Goal: Task Accomplishment & Management: Manage account settings

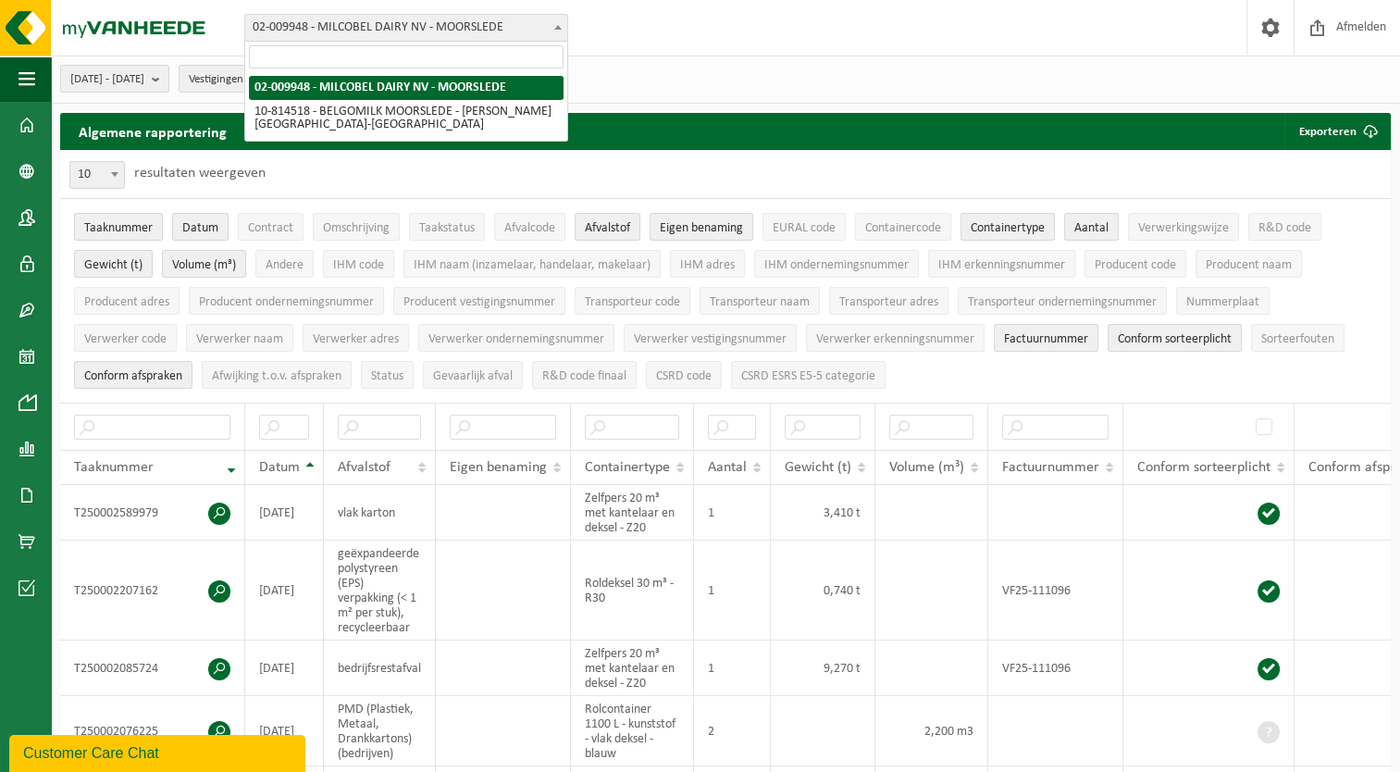
click at [446, 22] on span "02-009948 - MILCOBEL DAIRY NV - MOORSLEDE" at bounding box center [406, 28] width 322 height 26
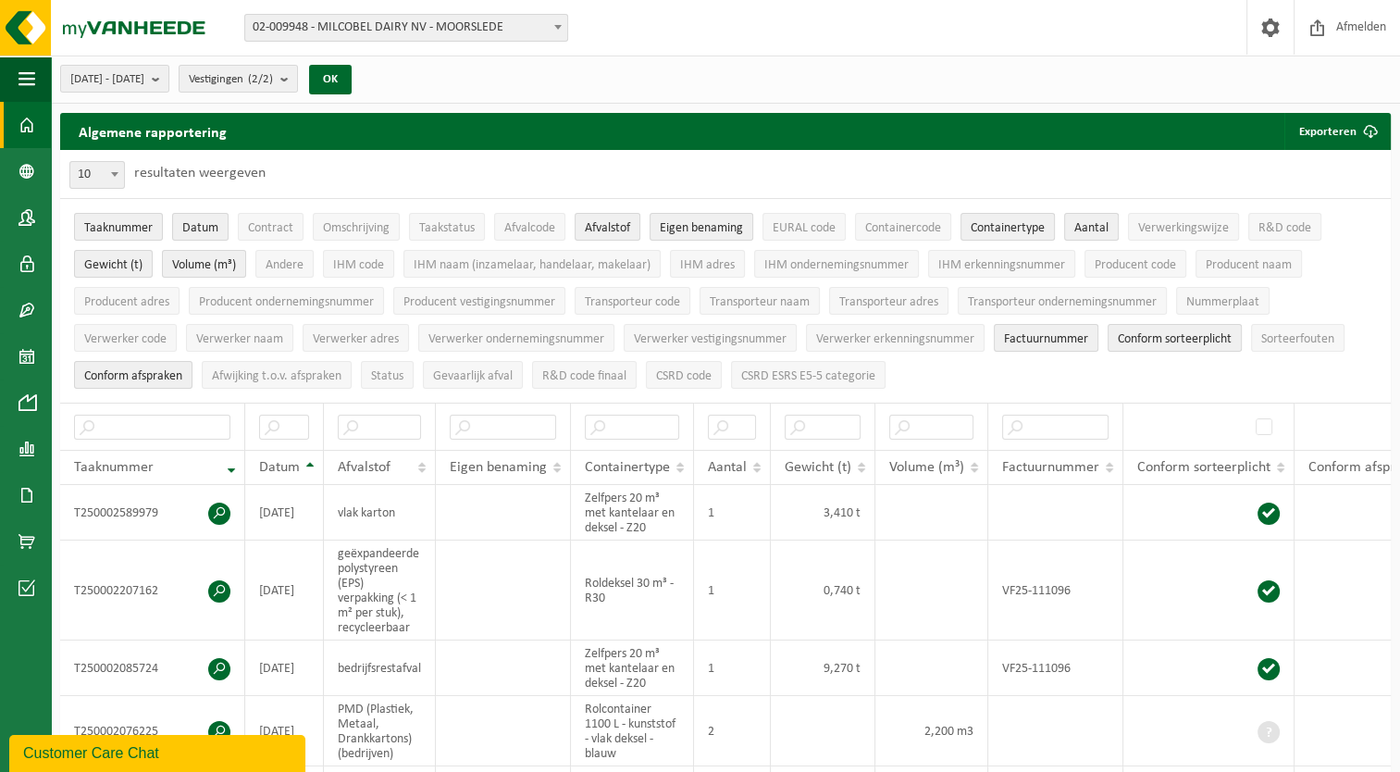
click at [19, 130] on span at bounding box center [27, 125] width 17 height 46
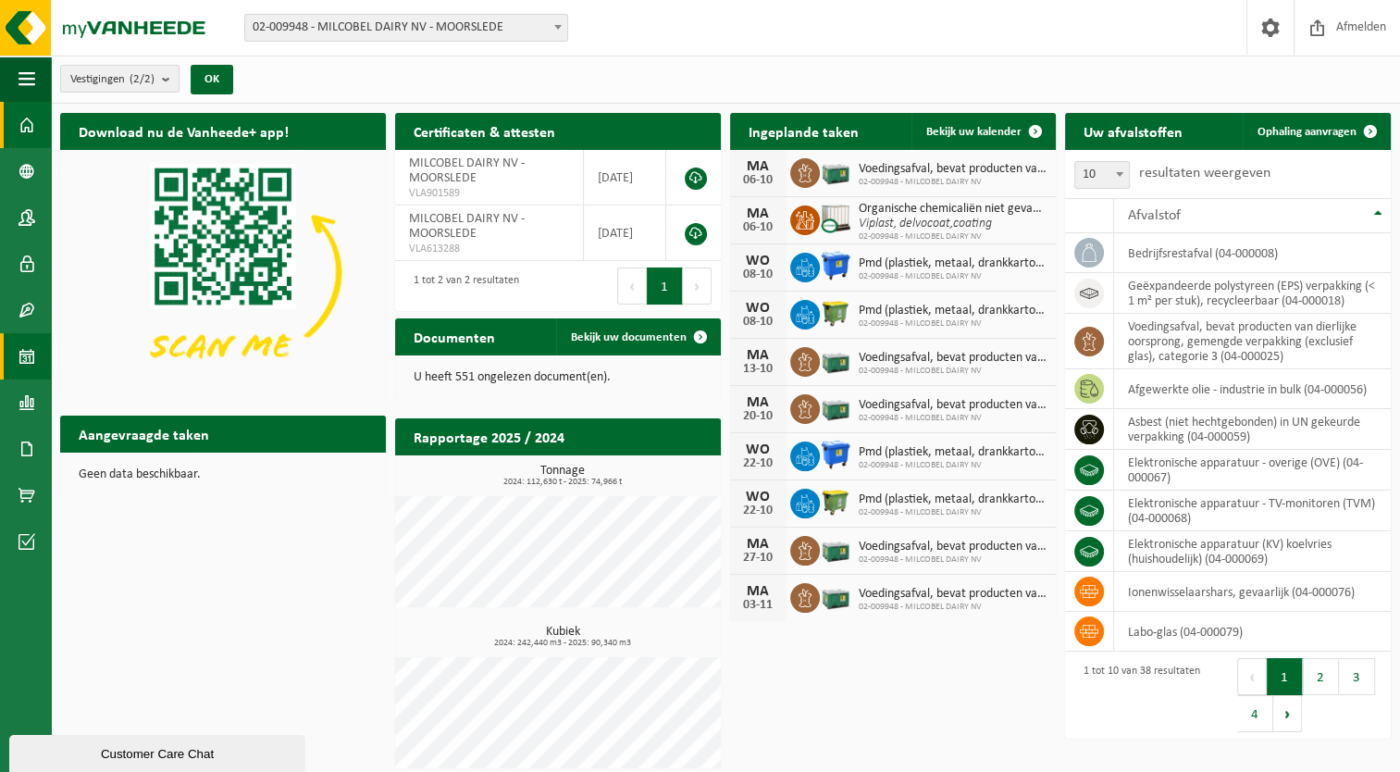
click at [29, 356] on span at bounding box center [27, 356] width 17 height 46
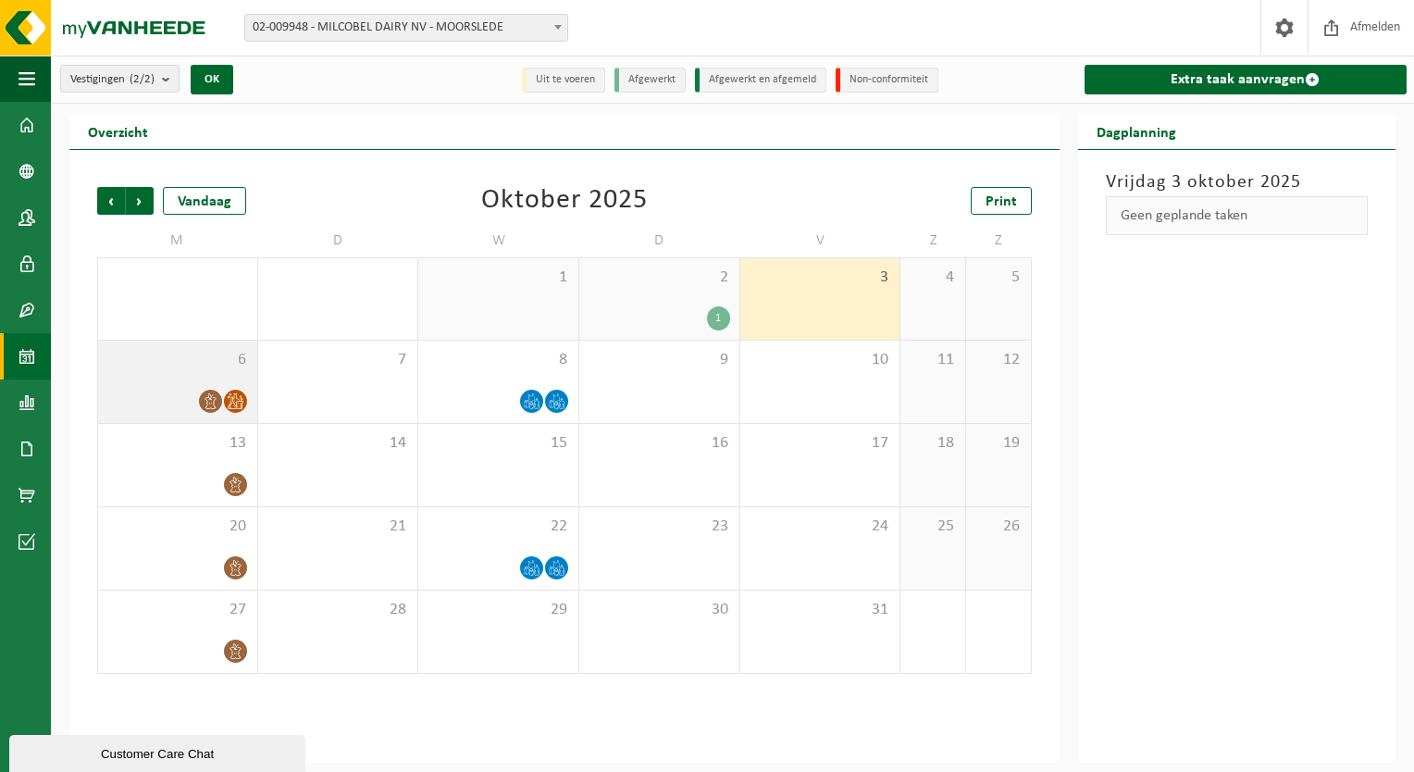
click at [215, 402] on icon at bounding box center [210, 401] width 11 height 16
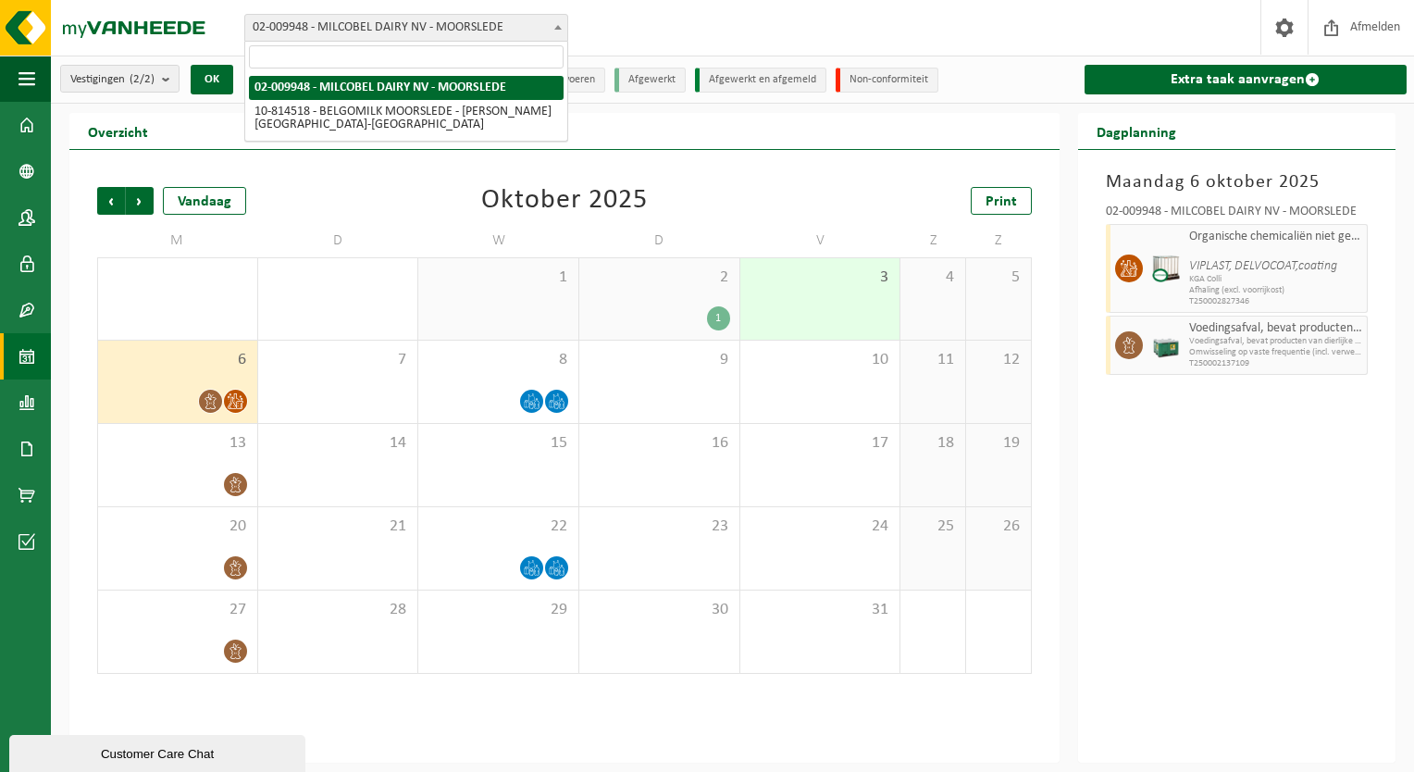
click at [338, 26] on span "02-009948 - MILCOBEL DAIRY NV - MOORSLEDE" at bounding box center [406, 28] width 322 height 26
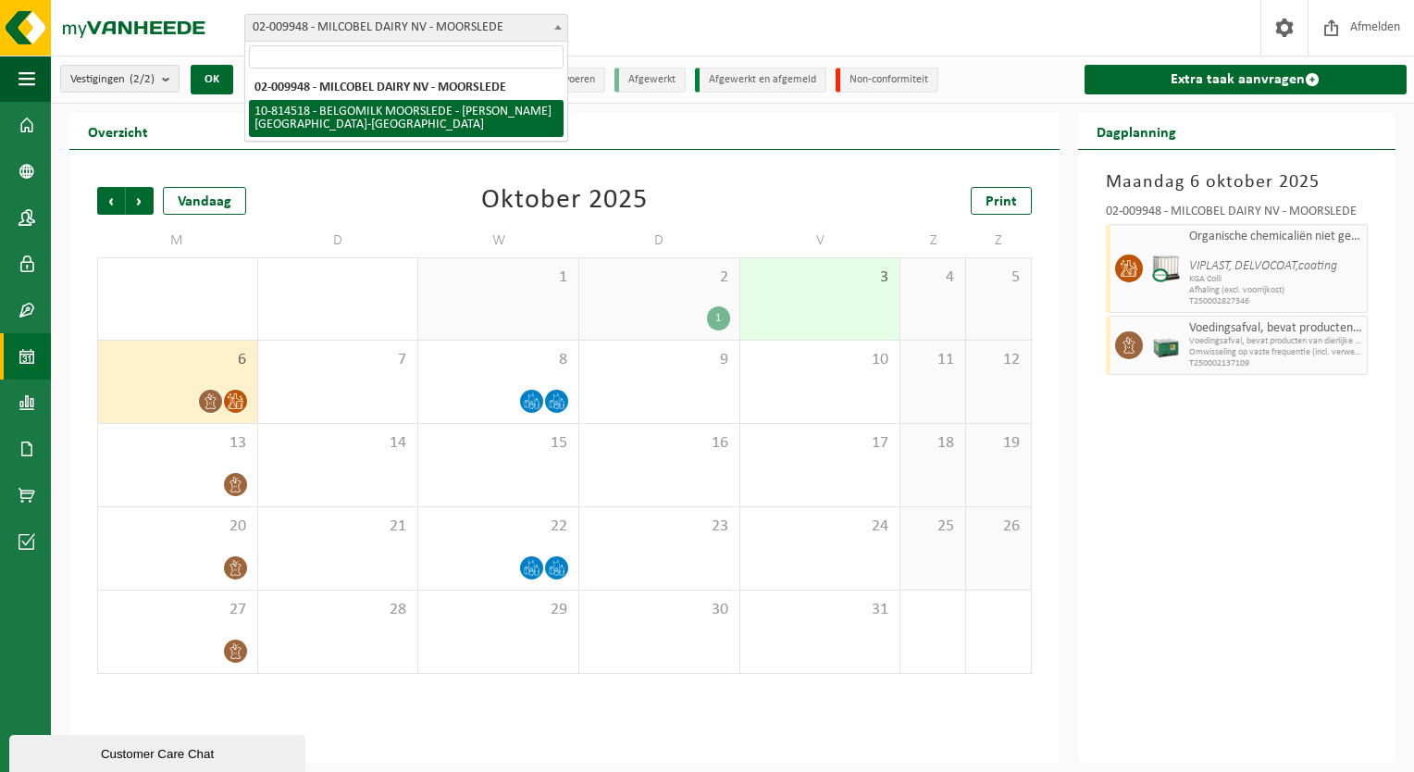
select select "37621"
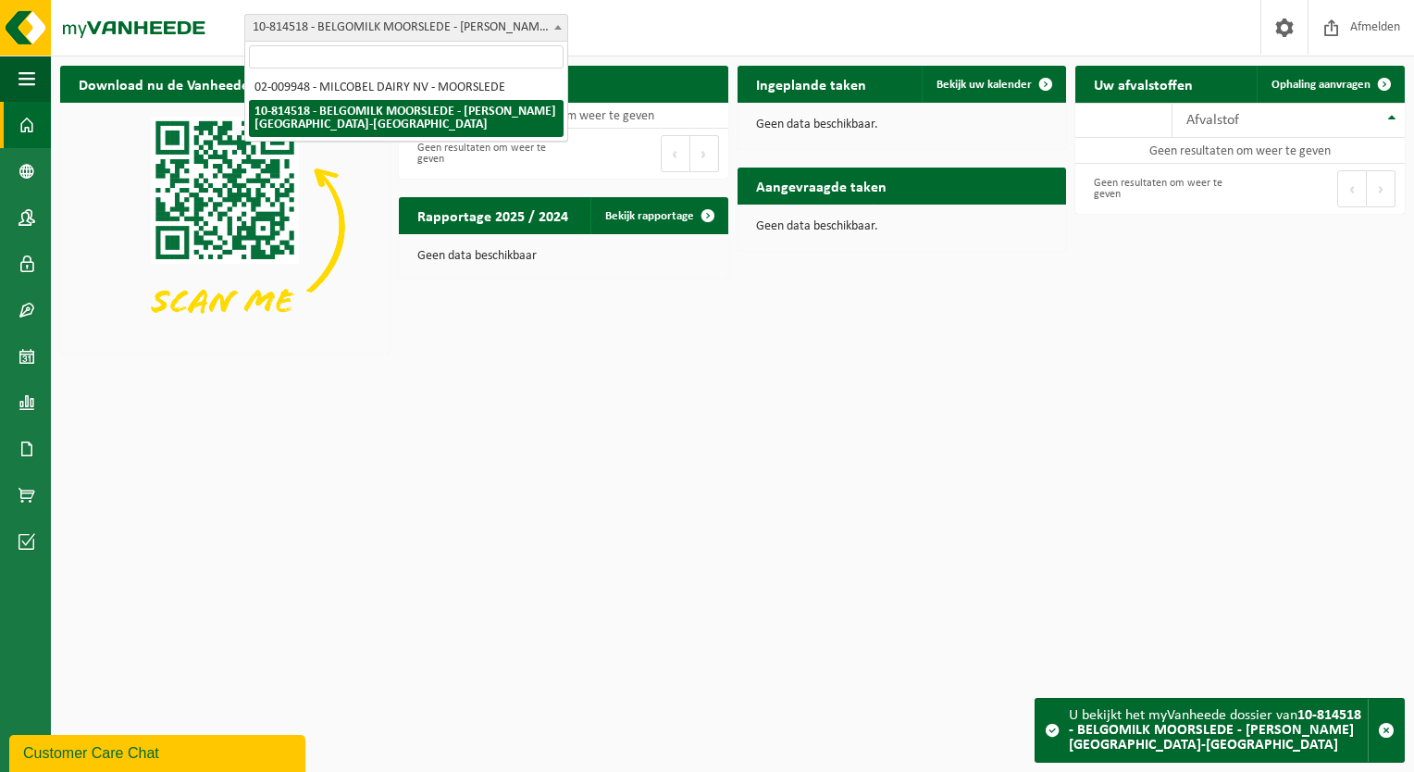
click at [387, 22] on span "10-814518 - BELGOMILK MOORSLEDE - VEL [GEOGRAPHIC_DATA] - QUÉVY-[GEOGRAPHIC_DAT…" at bounding box center [406, 28] width 322 height 26
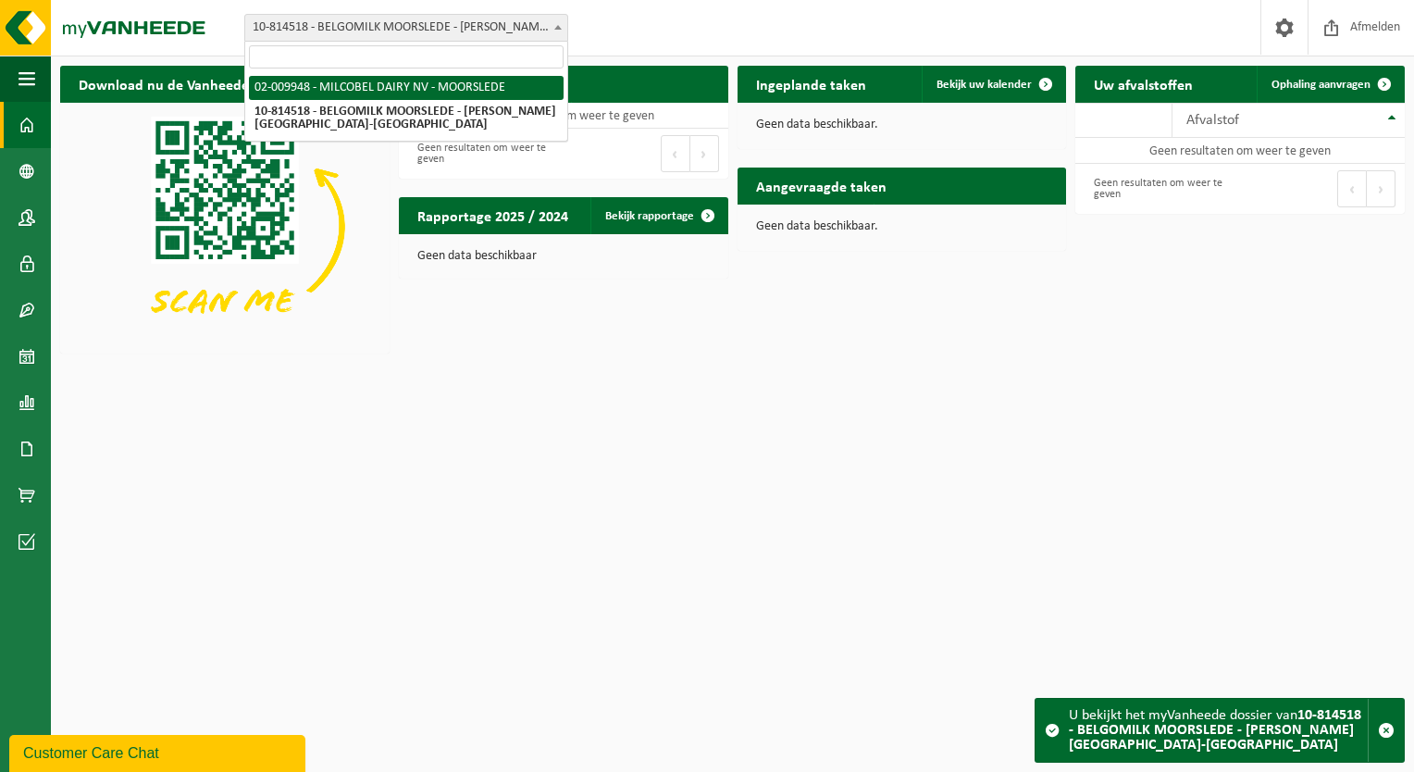
select select "1949"
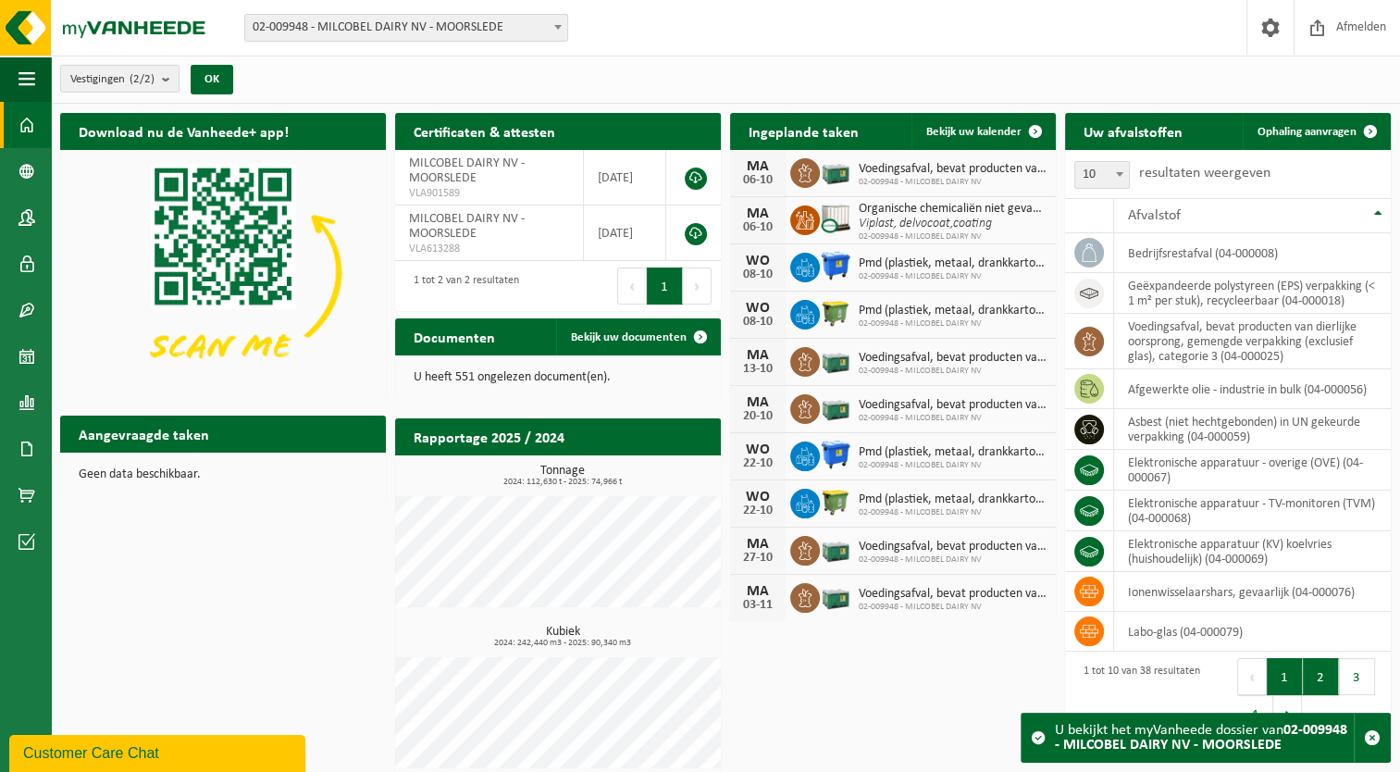
click at [1320, 682] on button "2" at bounding box center [1321, 676] width 36 height 37
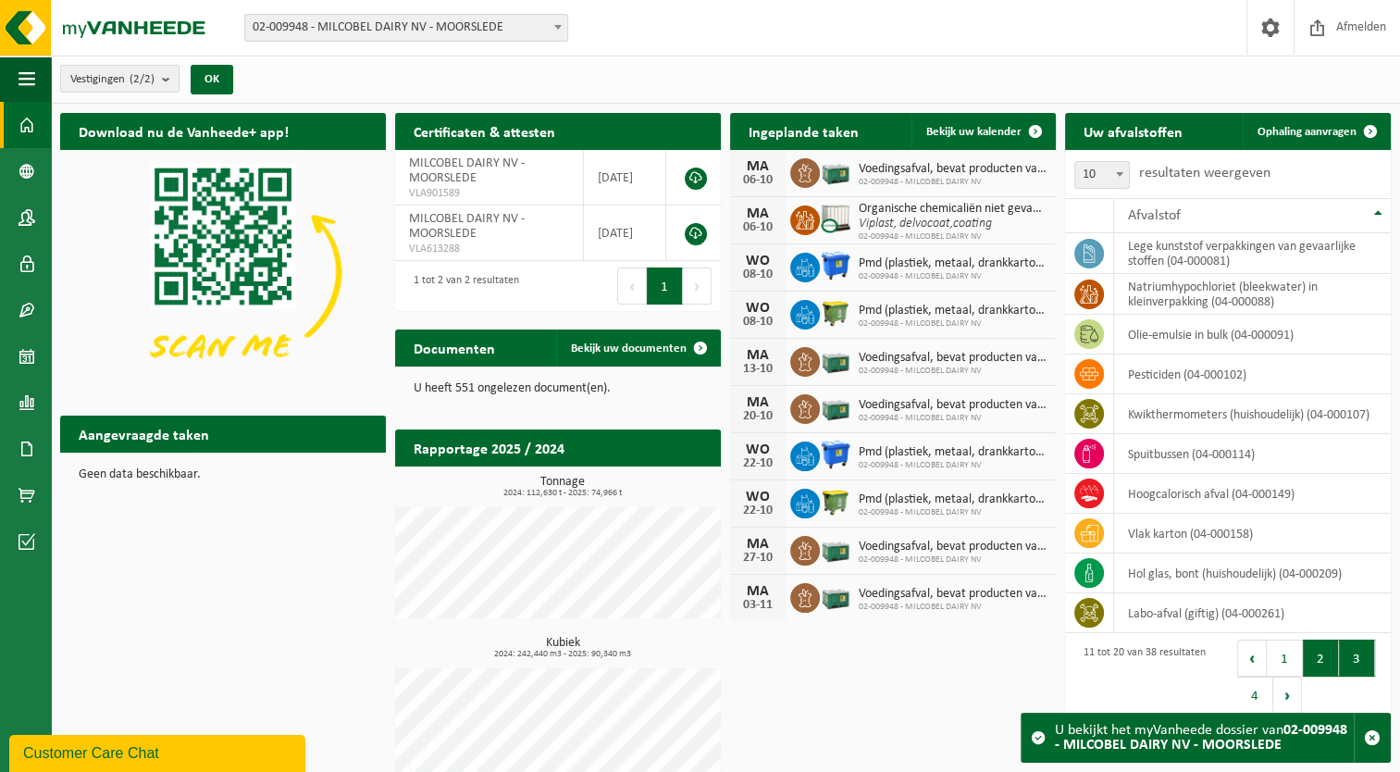
click at [1353, 661] on button "3" at bounding box center [1357, 657] width 36 height 37
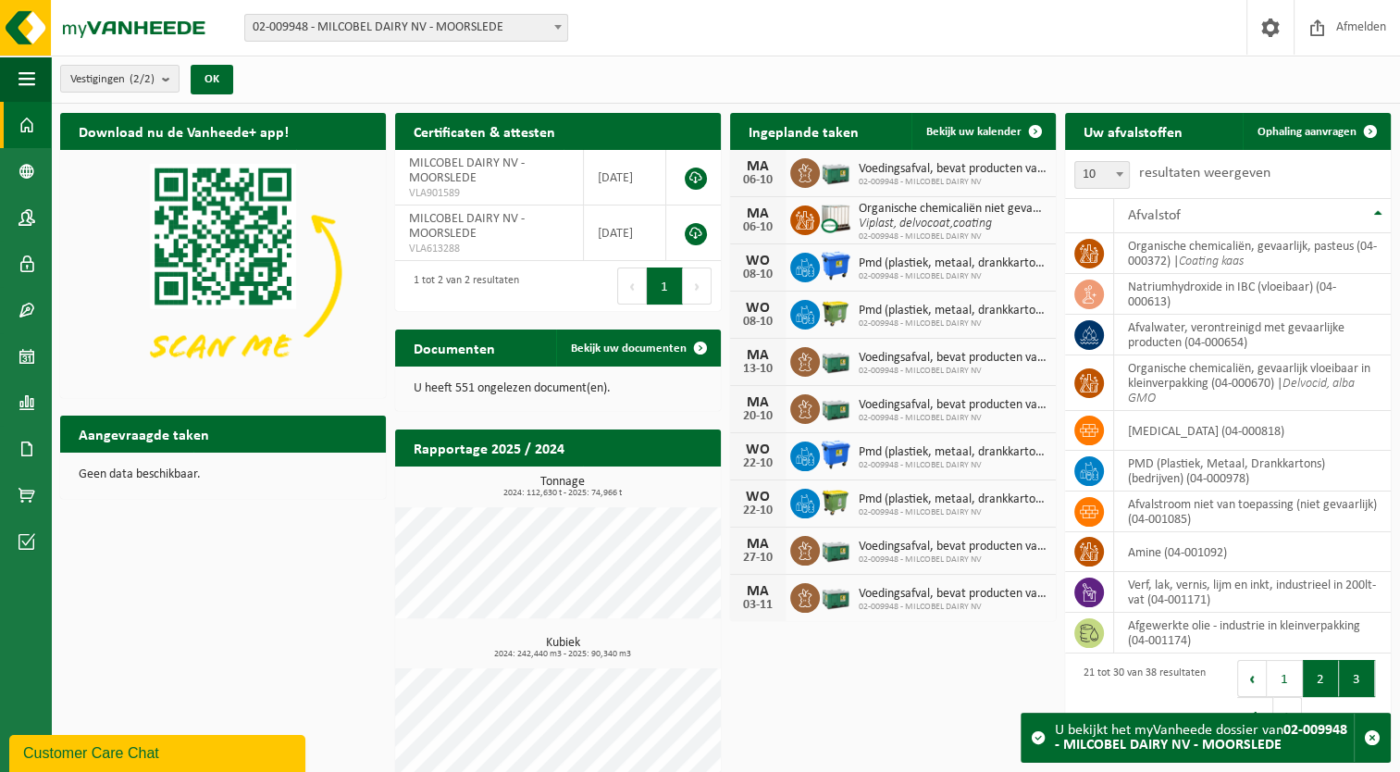
click at [1313, 672] on button "2" at bounding box center [1321, 678] width 36 height 37
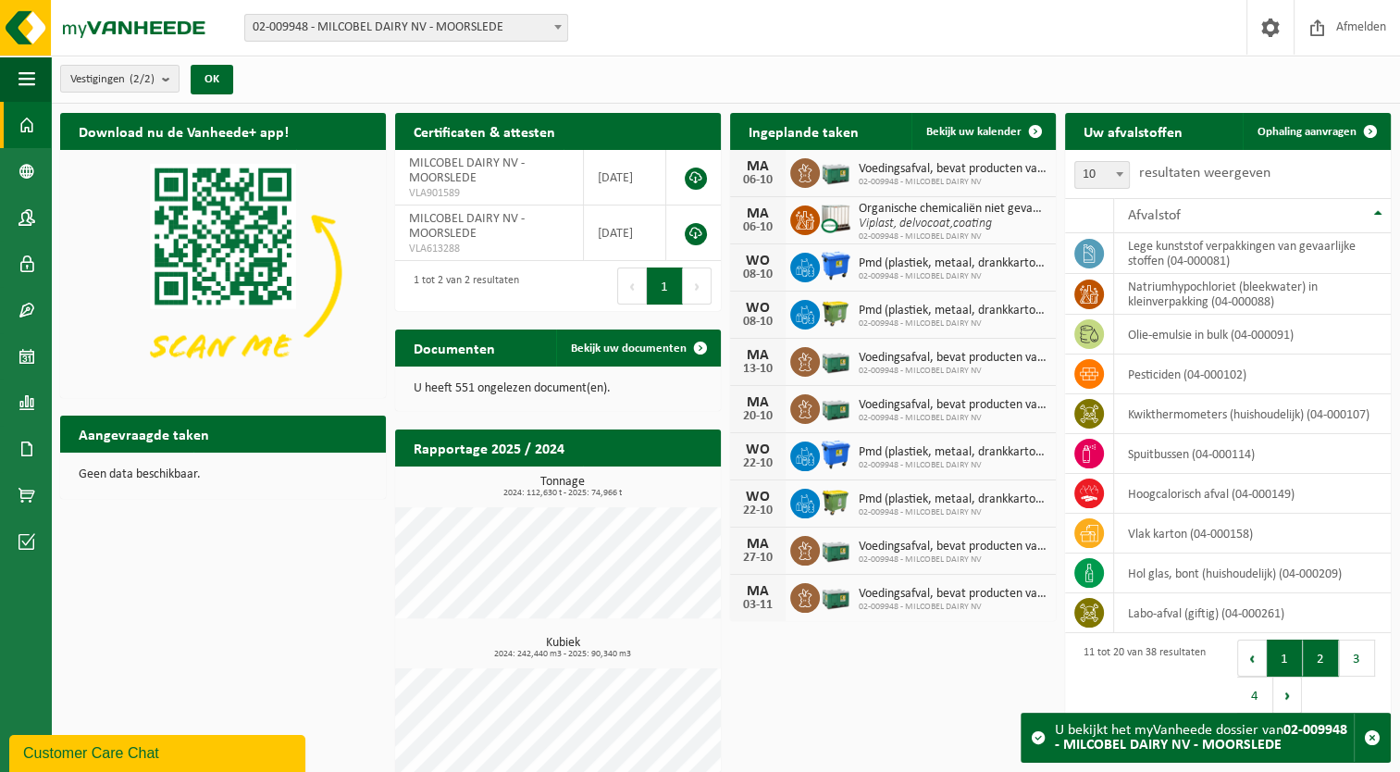
click at [1273, 663] on button "1" at bounding box center [1285, 657] width 36 height 37
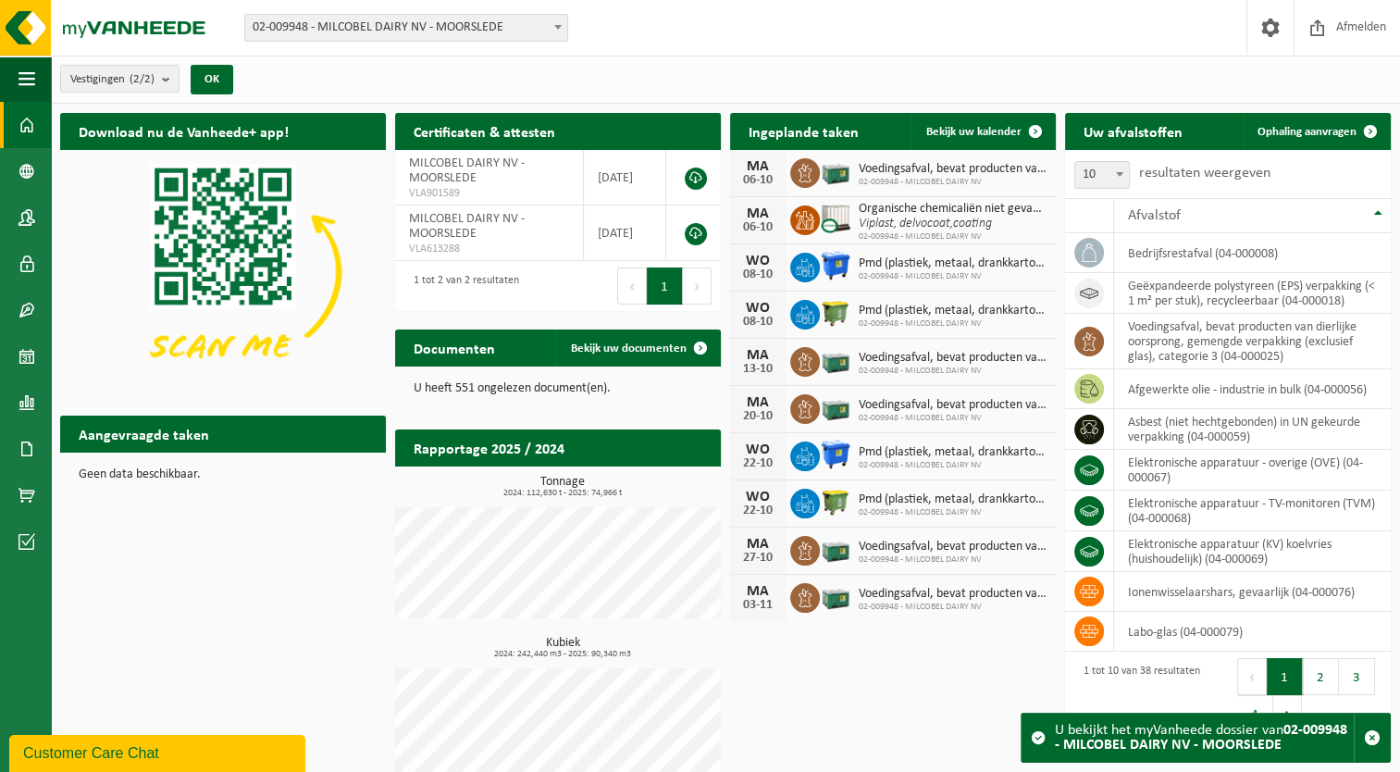
scroll to position [24, 0]
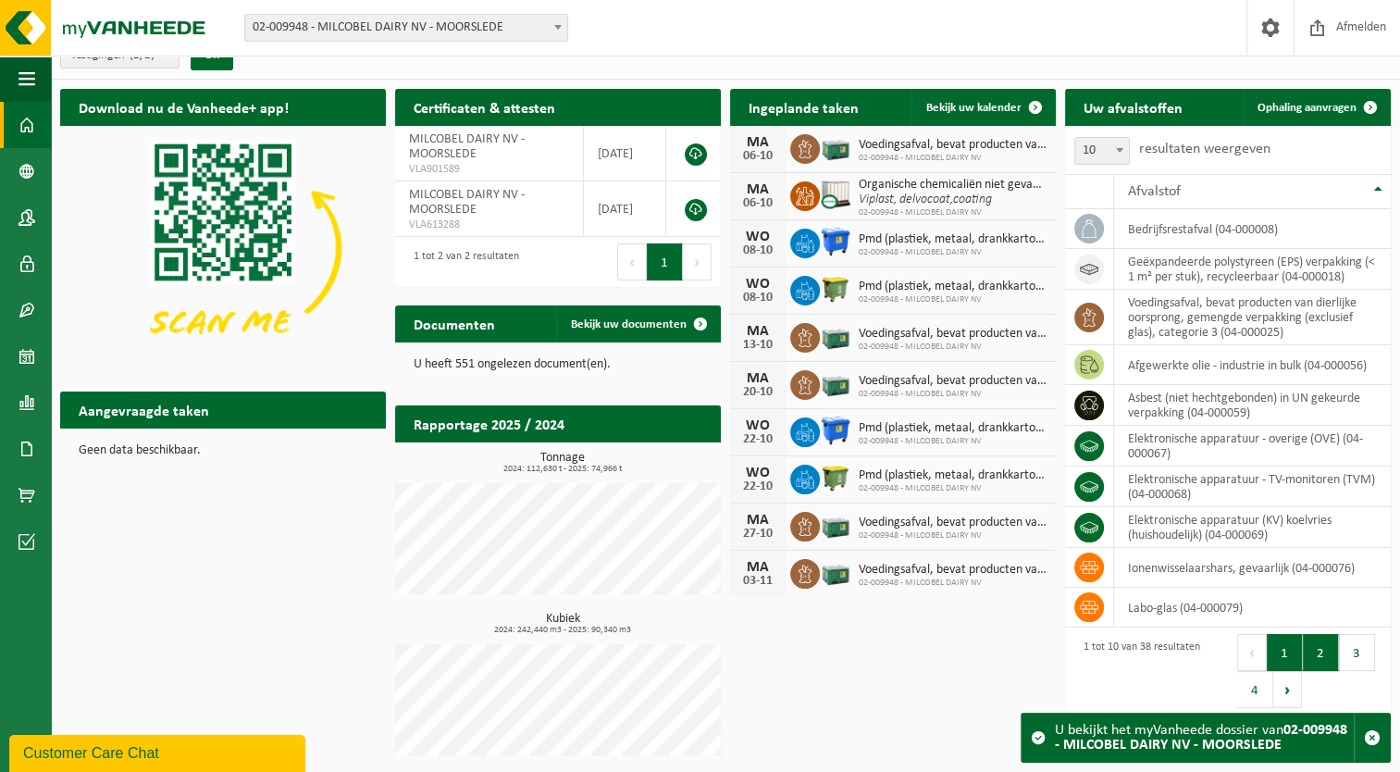
click at [1312, 637] on button "2" at bounding box center [1321, 652] width 36 height 37
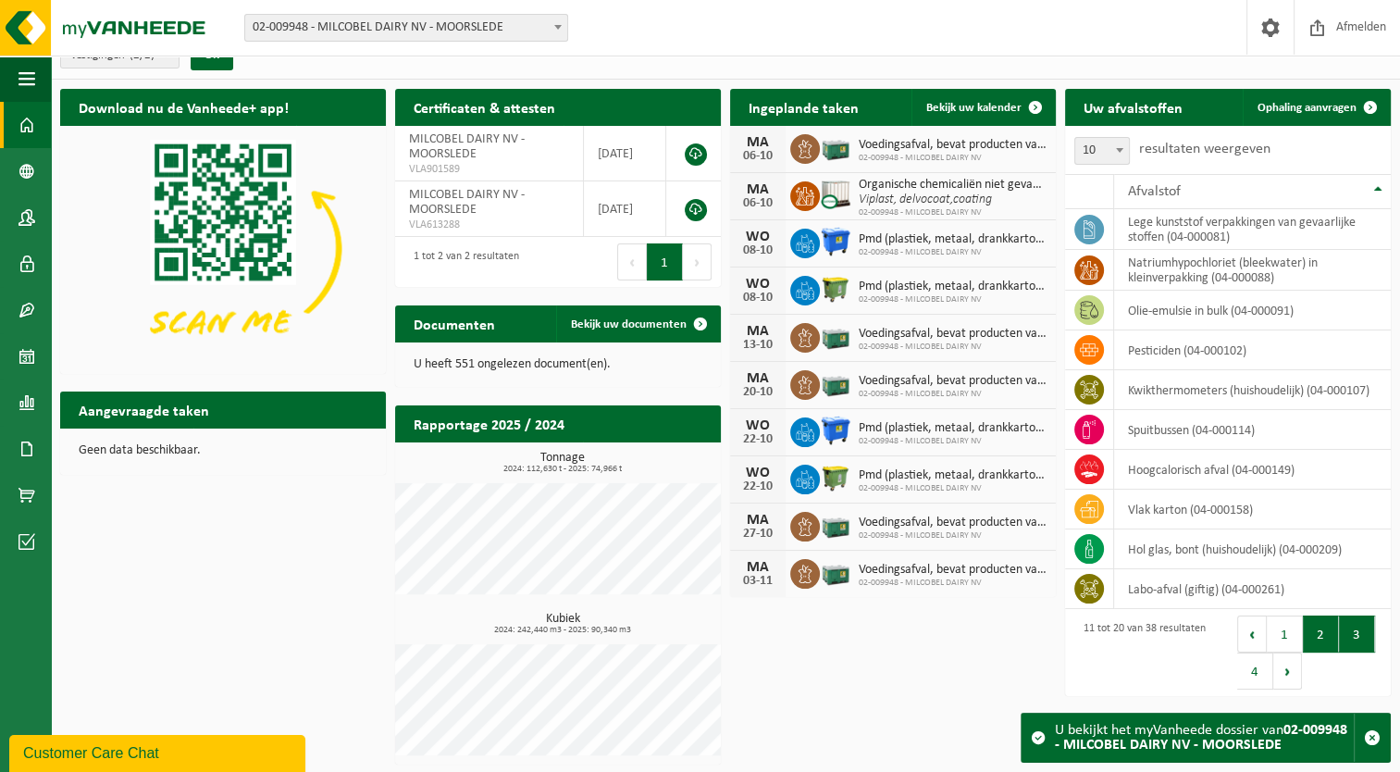
click at [1351, 631] on button "3" at bounding box center [1357, 633] width 36 height 37
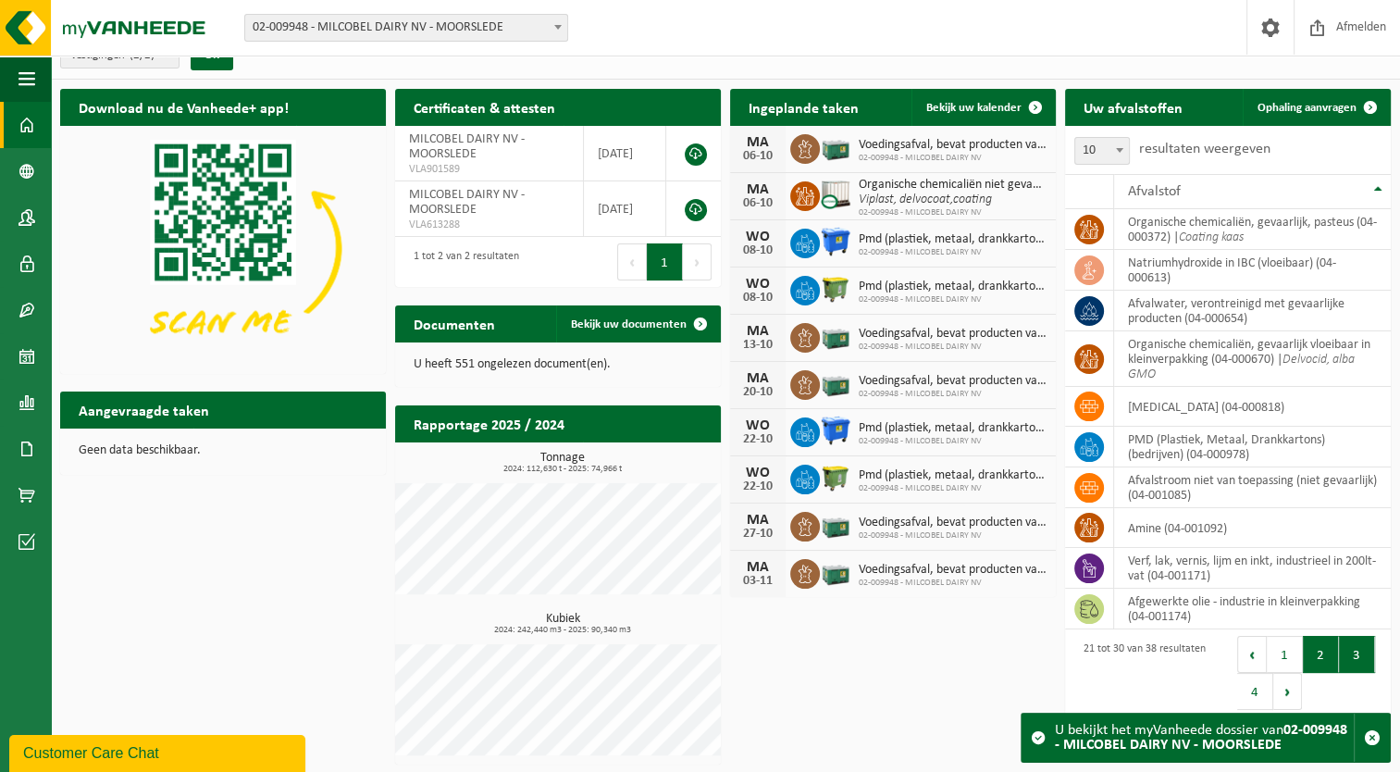
click at [1325, 651] on button "2" at bounding box center [1321, 654] width 36 height 37
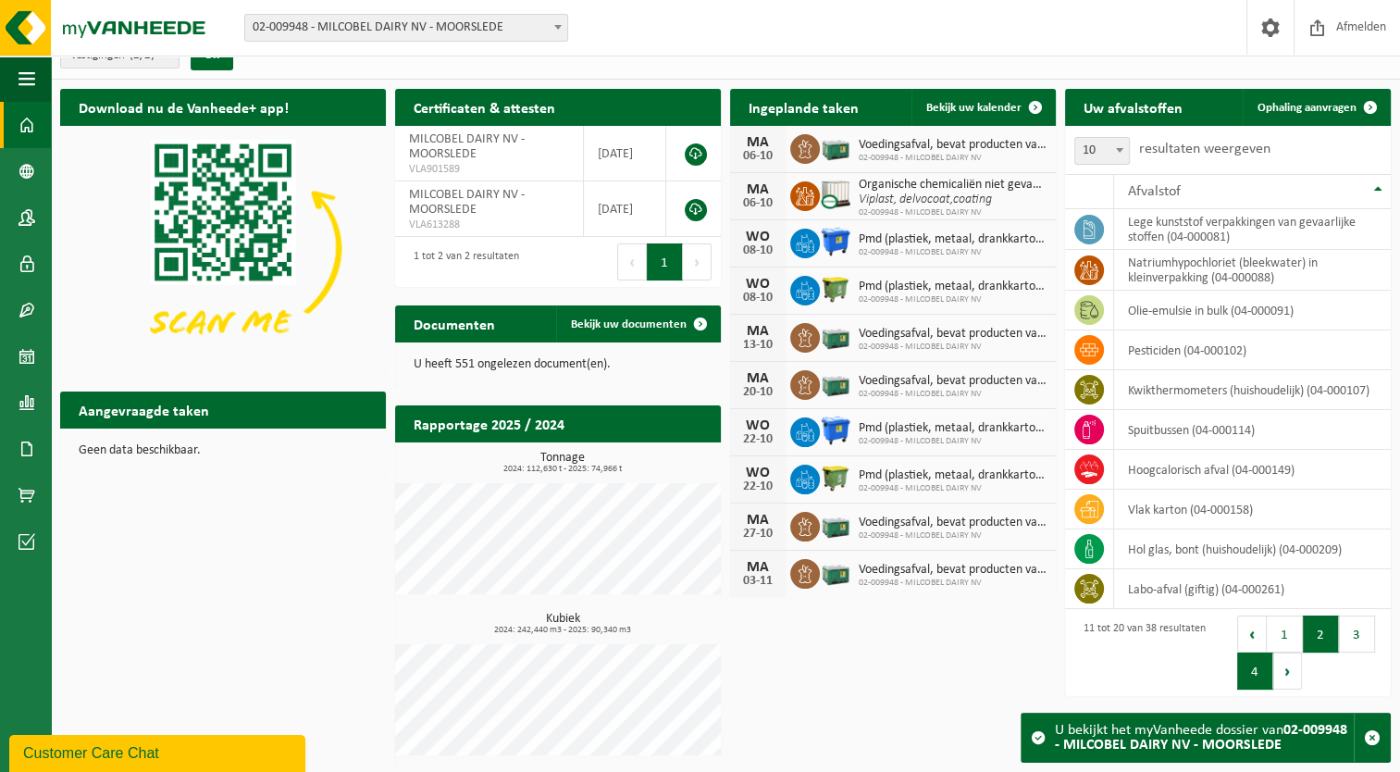
drag, startPoint x: 1290, startPoint y: 637, endPoint x: 1249, endPoint y: 675, distance: 55.7
click at [1249, 615] on nav "Eerste Vorige 1 2 3 4 Volgende Laatste" at bounding box center [1309, 615] width 144 height 0
click at [1249, 675] on button "4" at bounding box center [1255, 670] width 36 height 37
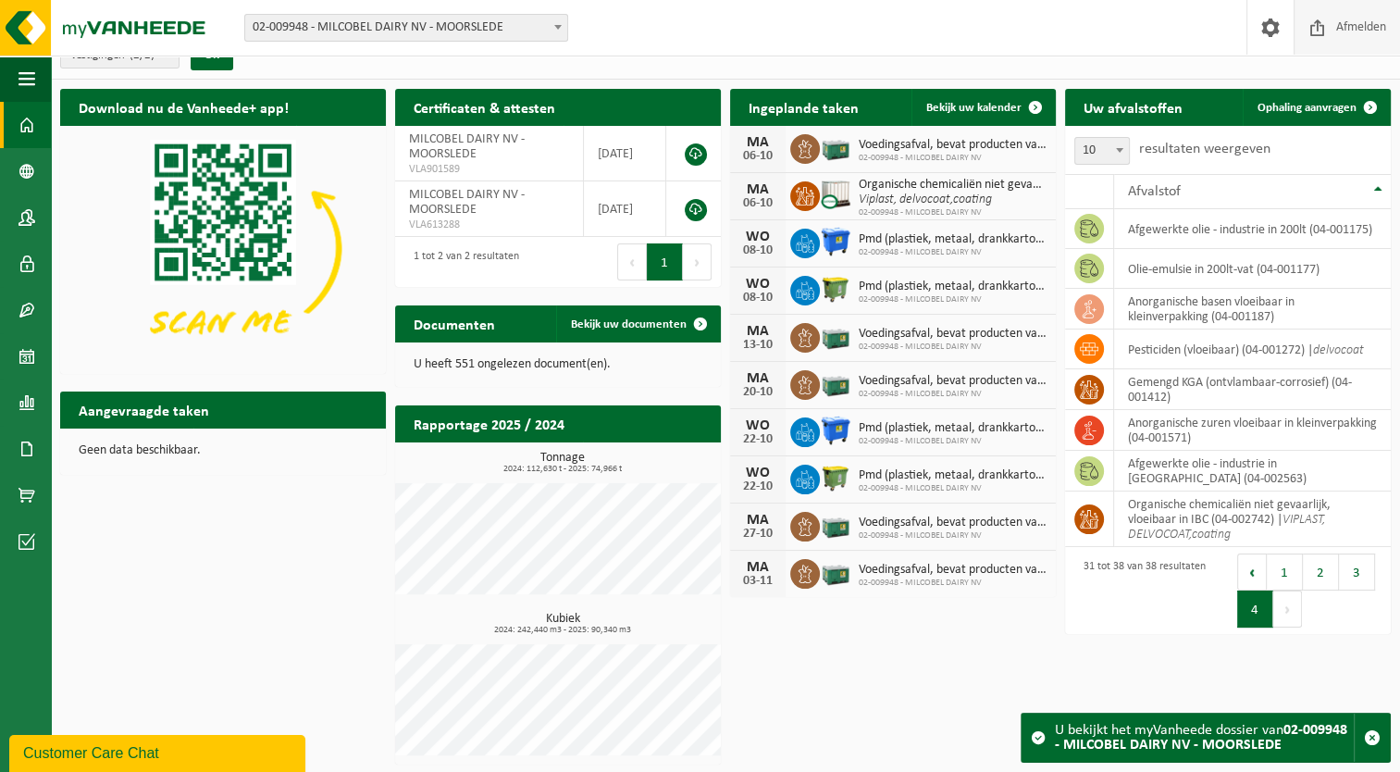
click at [1334, 29] on span "Afmelden" at bounding box center [1361, 27] width 59 height 55
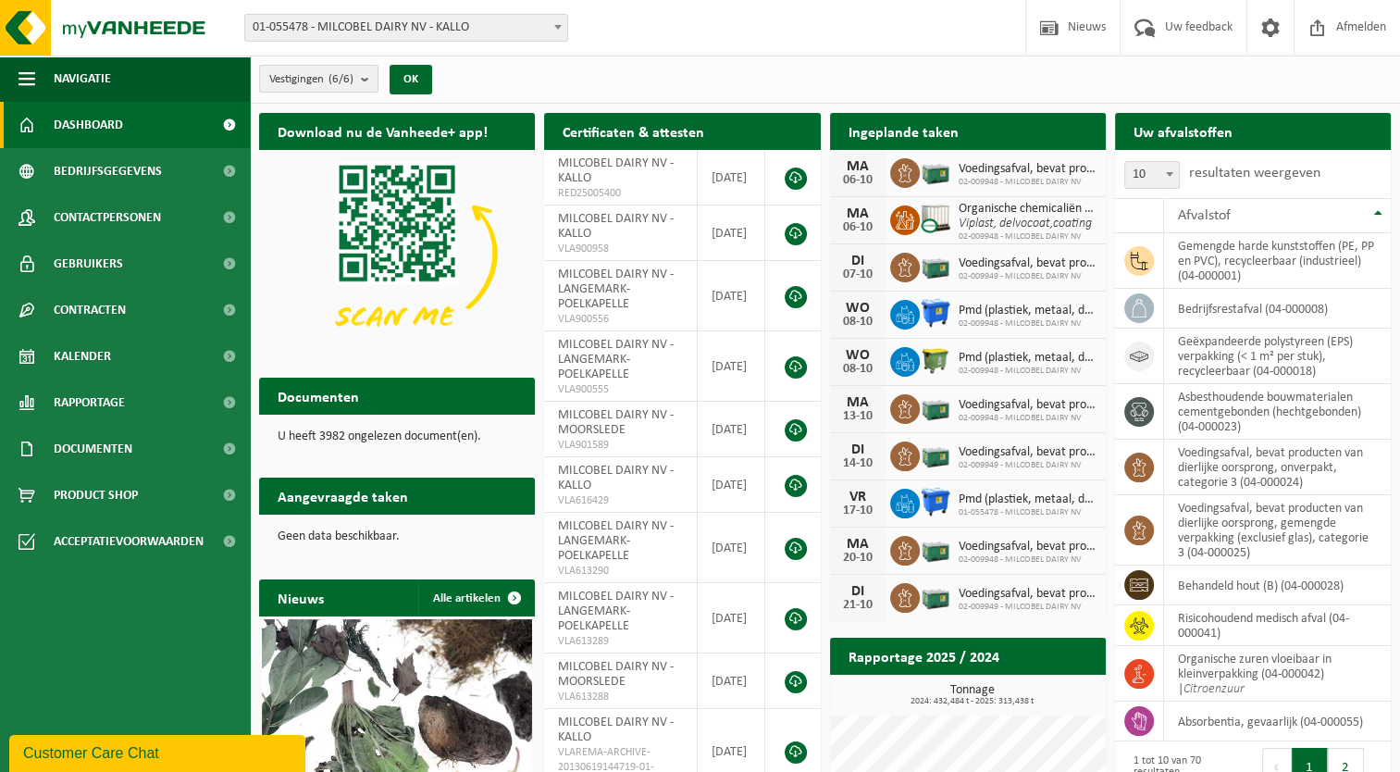
click at [363, 81] on button "Vestigingen (6/6)" at bounding box center [318, 79] width 119 height 28
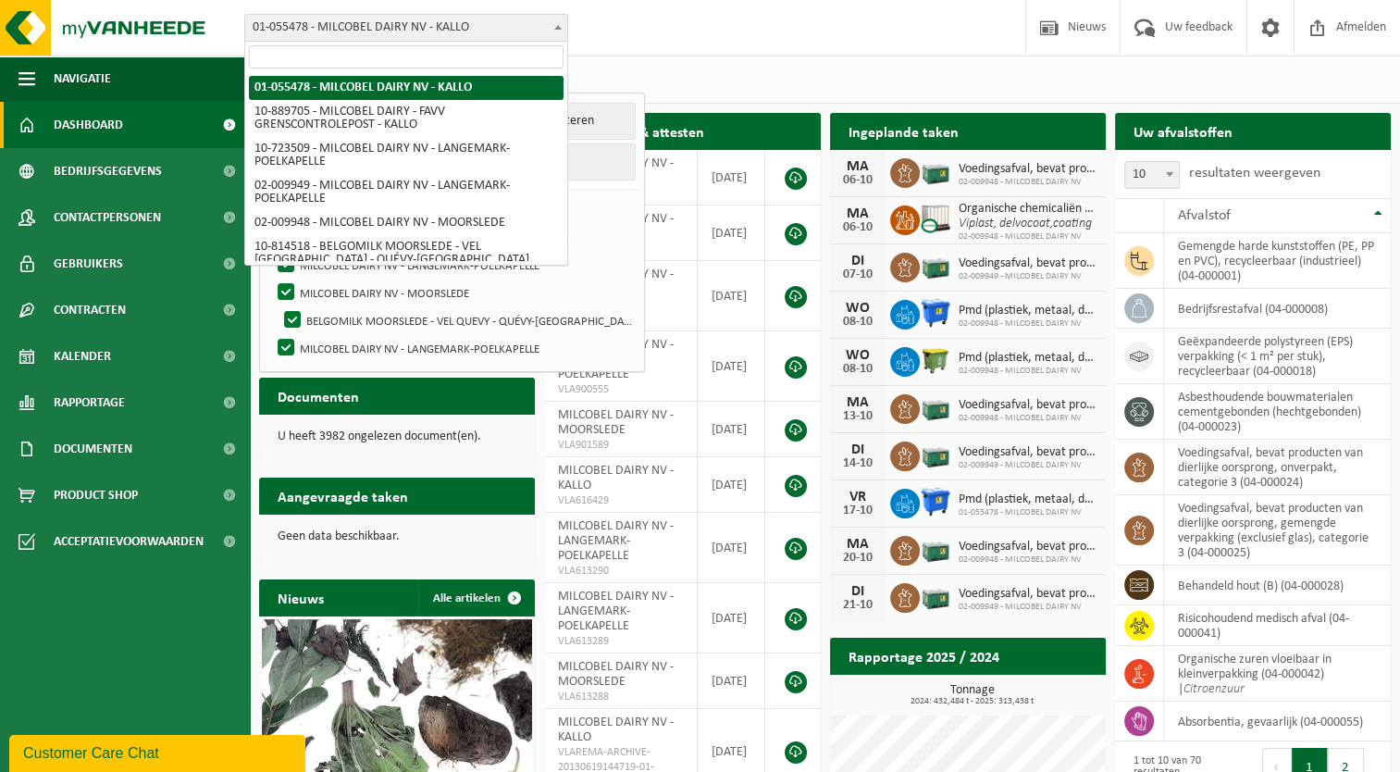
click at [523, 37] on span "01-055478 - MILCOBEL DAIRY NV - KALLO" at bounding box center [406, 28] width 322 height 26
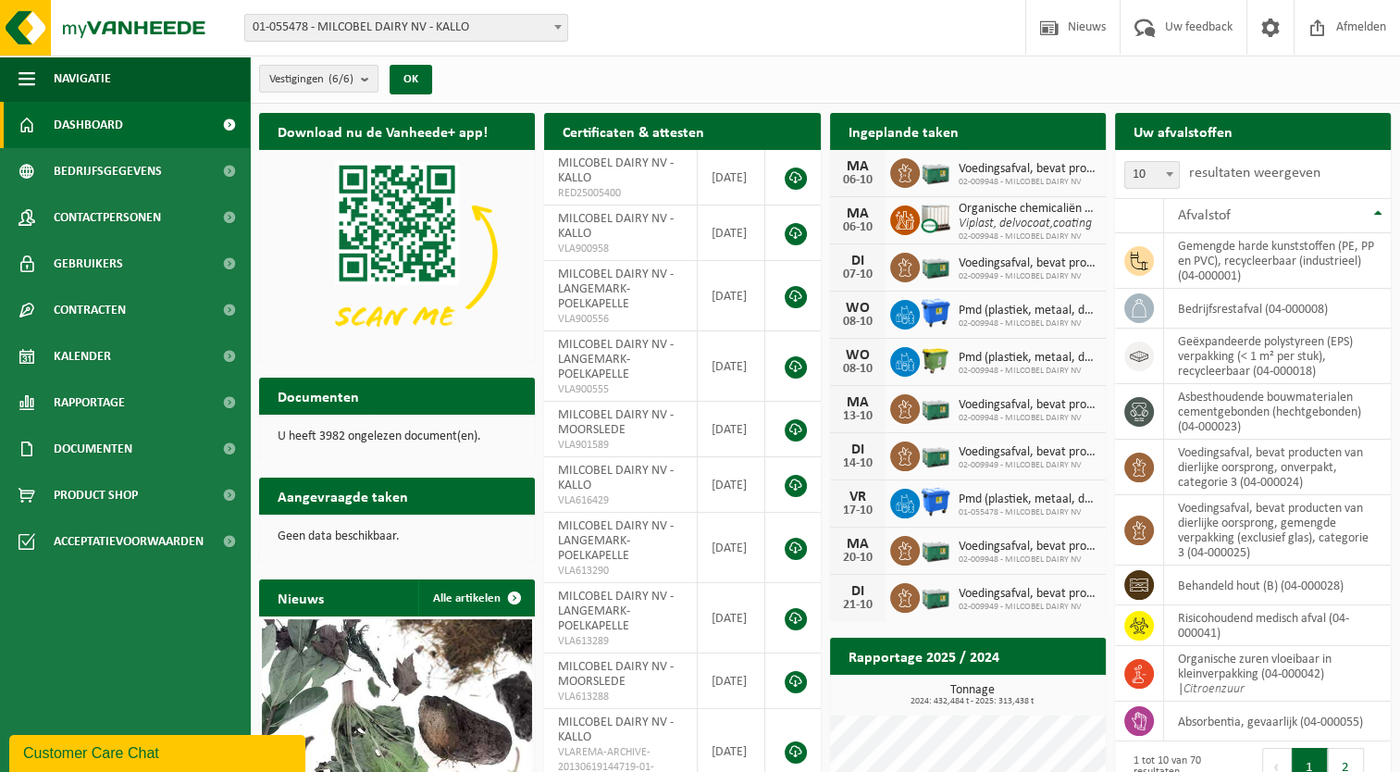
drag, startPoint x: 584, startPoint y: 19, endPoint x: 879, endPoint y: 184, distance: 338.5
click at [879, 184] on div "Vestiging: 01-055478 - MILCOBEL DAIRY NV - KALLO 10-889705 - MILCOBEL DAIRY - F…" at bounding box center [700, 503] width 1400 height 1006
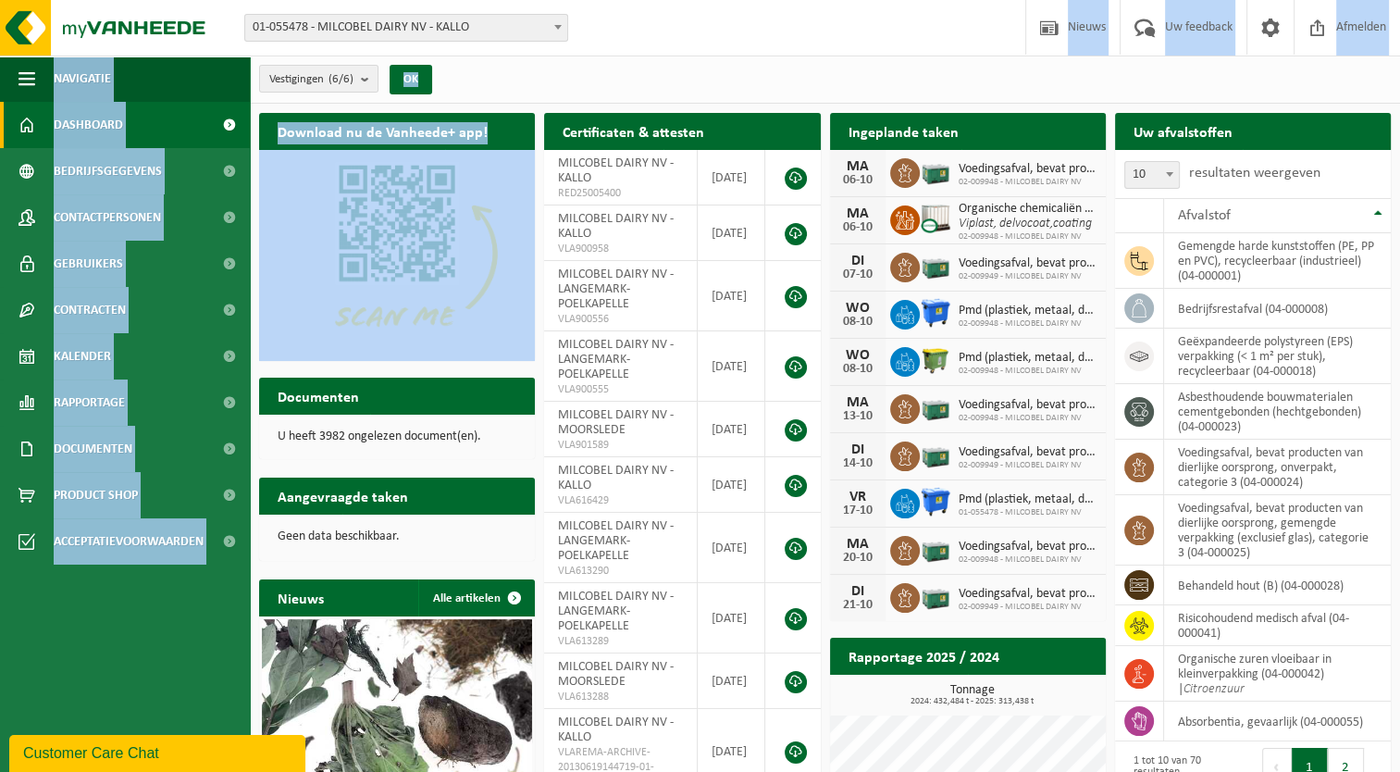
drag, startPoint x: 879, startPoint y: 184, endPoint x: 425, endPoint y: 314, distance: 472.5
click at [425, 314] on div "Vestiging: 01-055478 - MILCOBEL DAIRY NV - KALLO 10-889705 - MILCOBEL DAIRY - F…" at bounding box center [700, 503] width 1400 height 1006
click at [93, 451] on span "Documenten" at bounding box center [93, 449] width 79 height 46
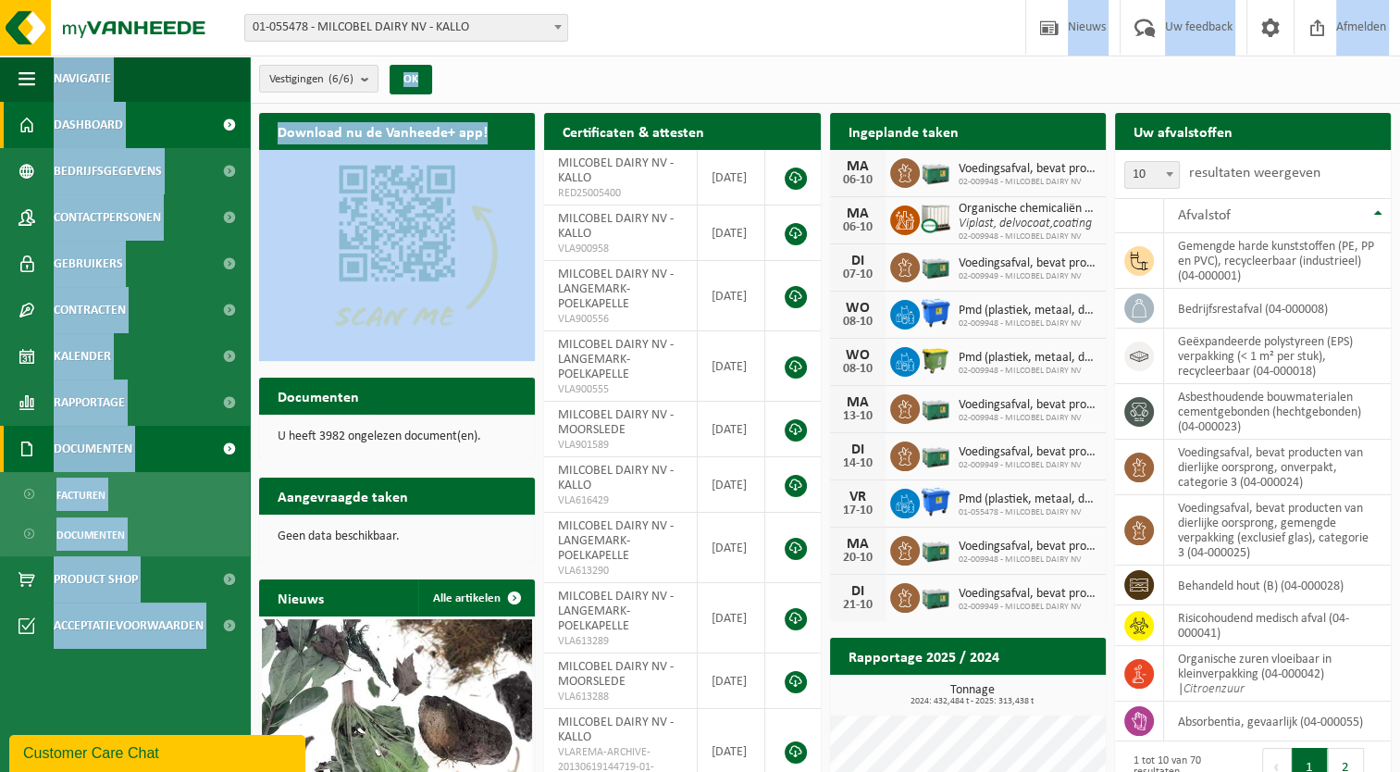
click at [93, 451] on span "Documenten" at bounding box center [93, 449] width 79 height 46
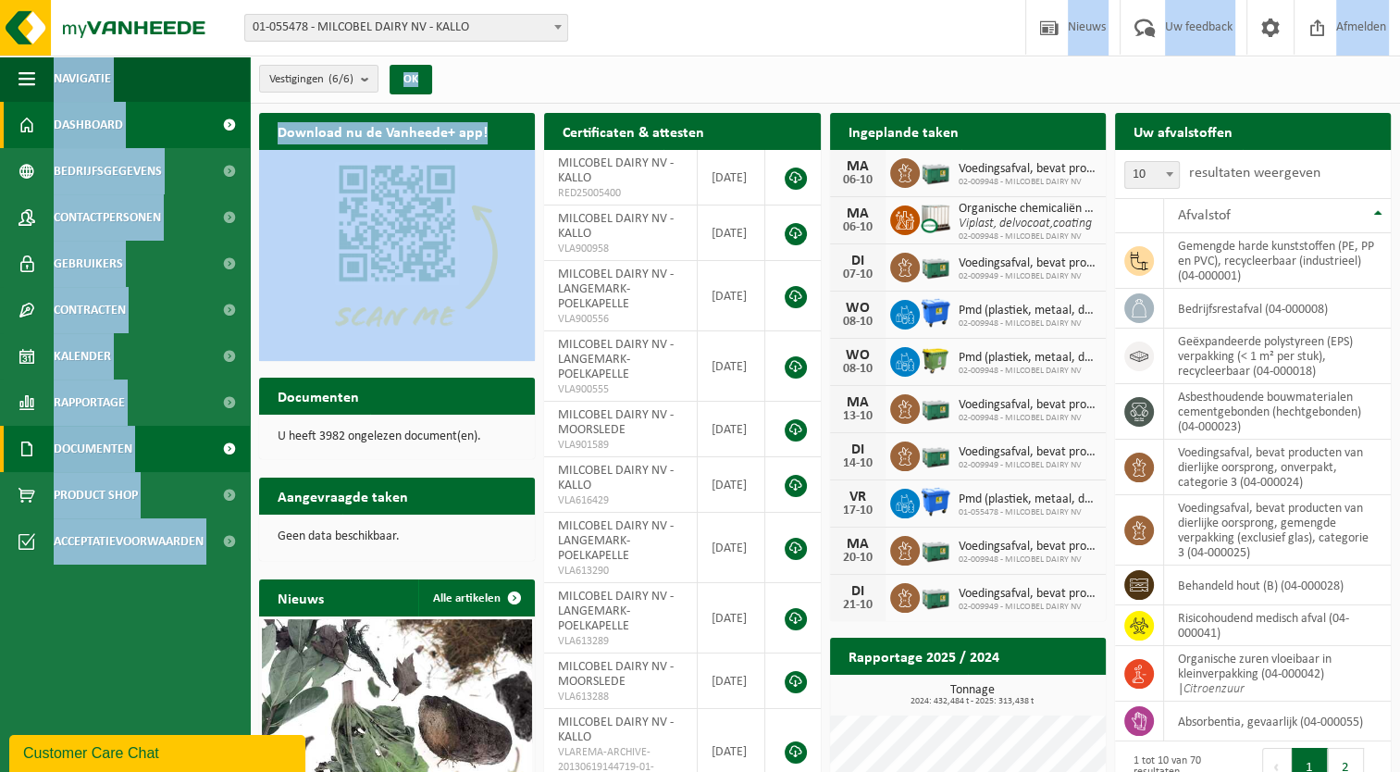
click at [93, 451] on span "Documenten" at bounding box center [93, 449] width 79 height 46
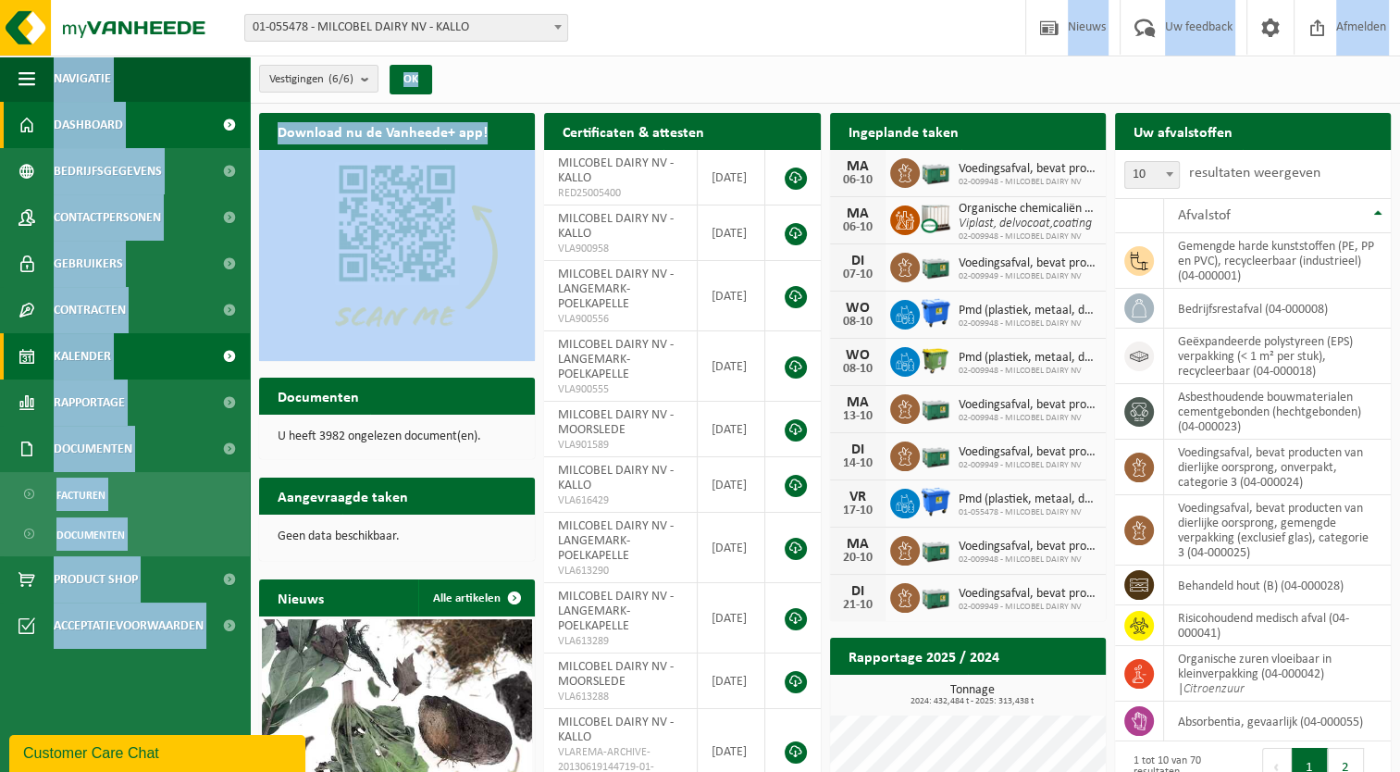
click at [88, 349] on span "Kalender" at bounding box center [82, 356] width 57 height 46
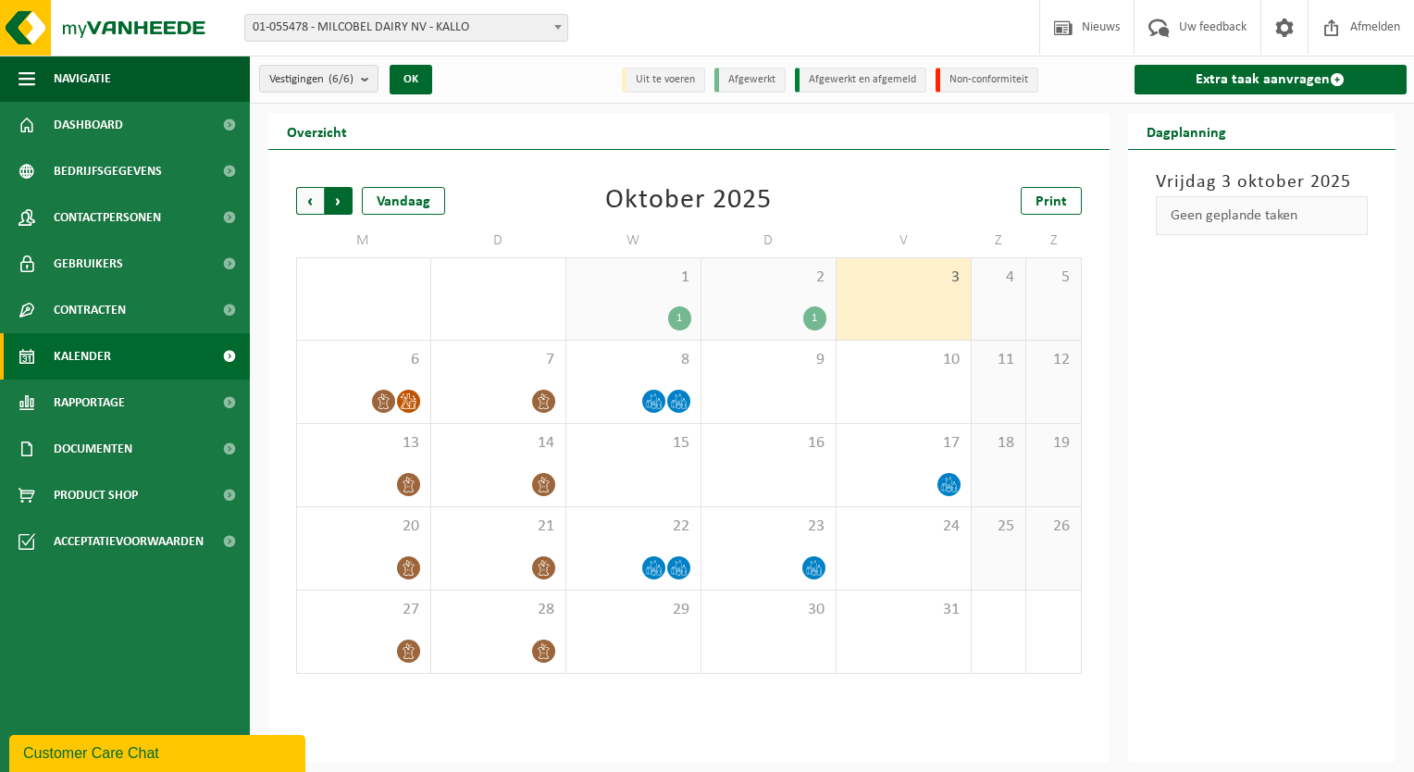
click at [313, 205] on span "Vorige" at bounding box center [310, 201] width 28 height 28
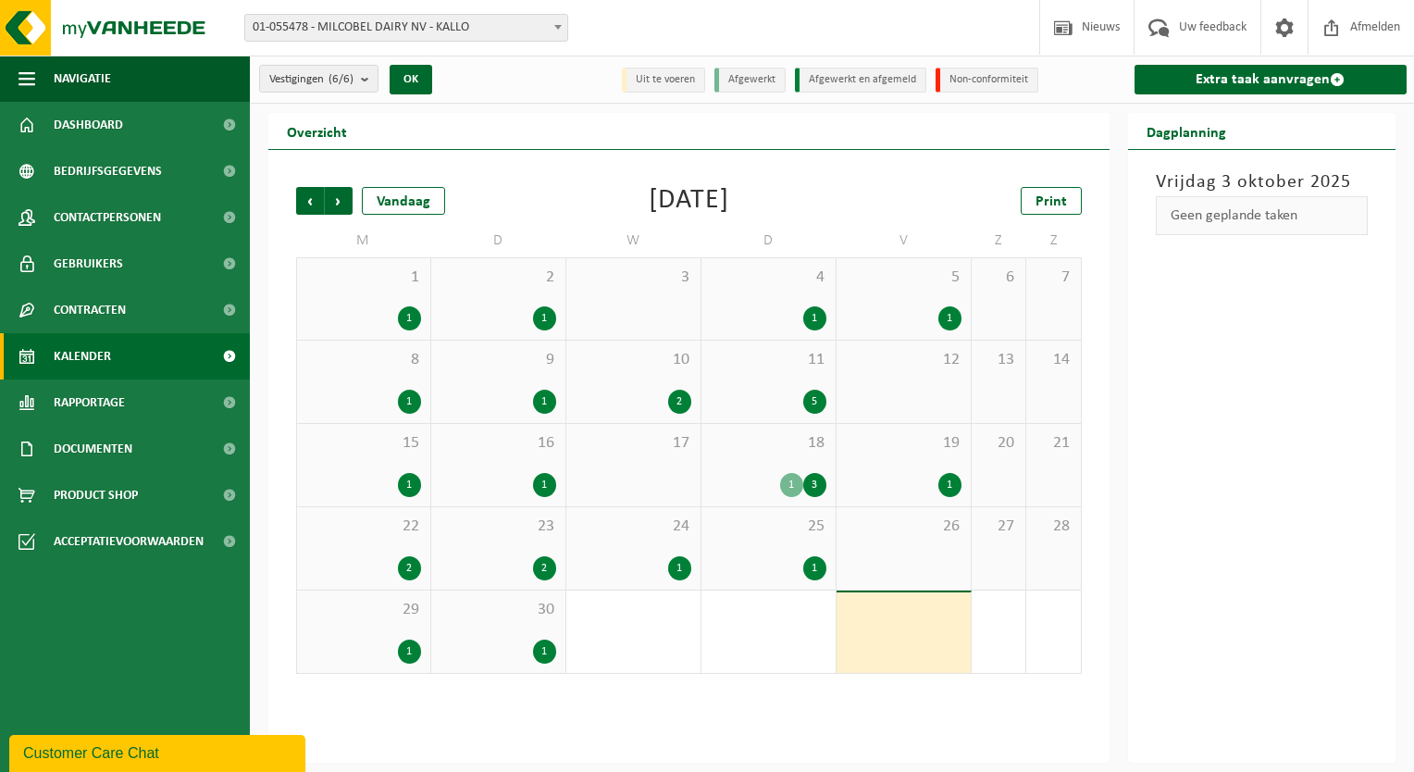
click at [756, 494] on div "1 3" at bounding box center [769, 485] width 116 height 24
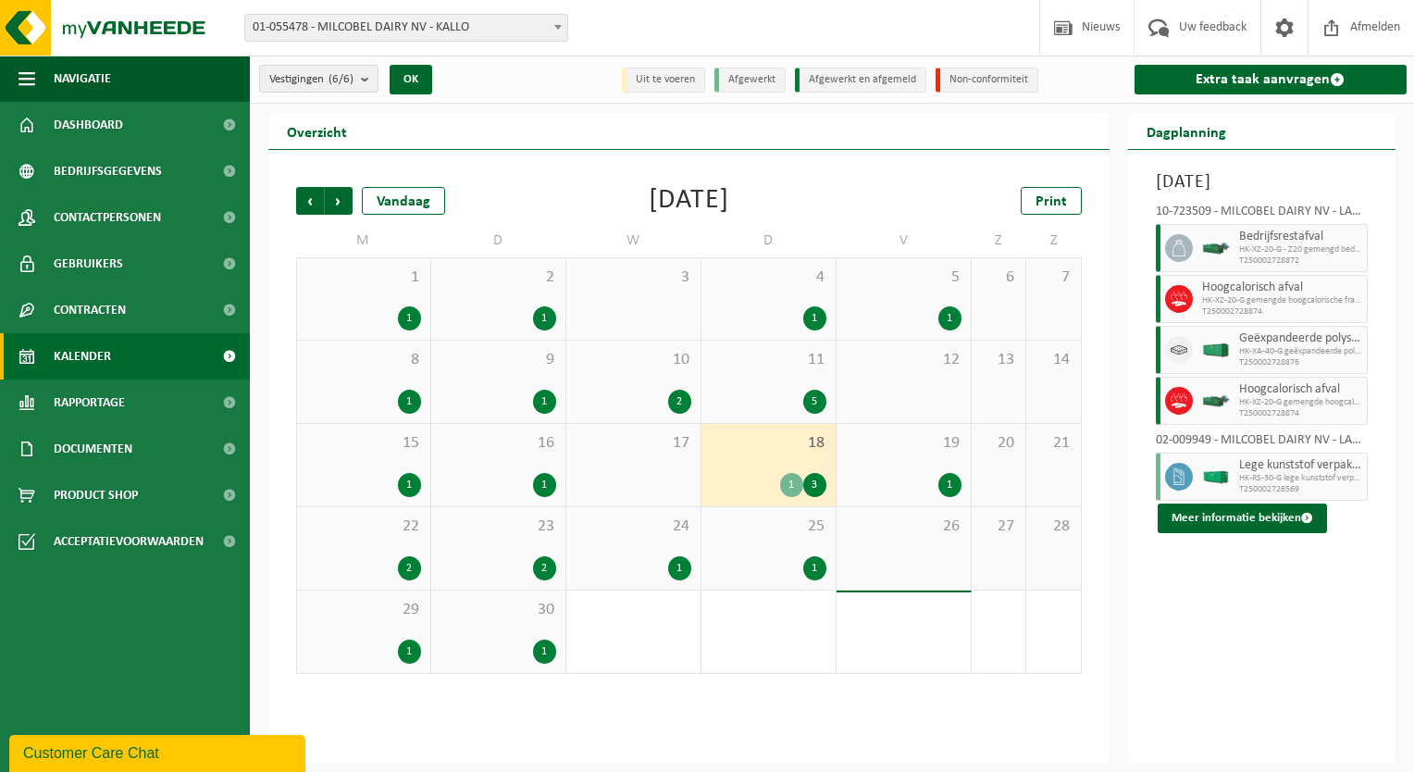
click at [768, 405] on div "5" at bounding box center [769, 402] width 116 height 24
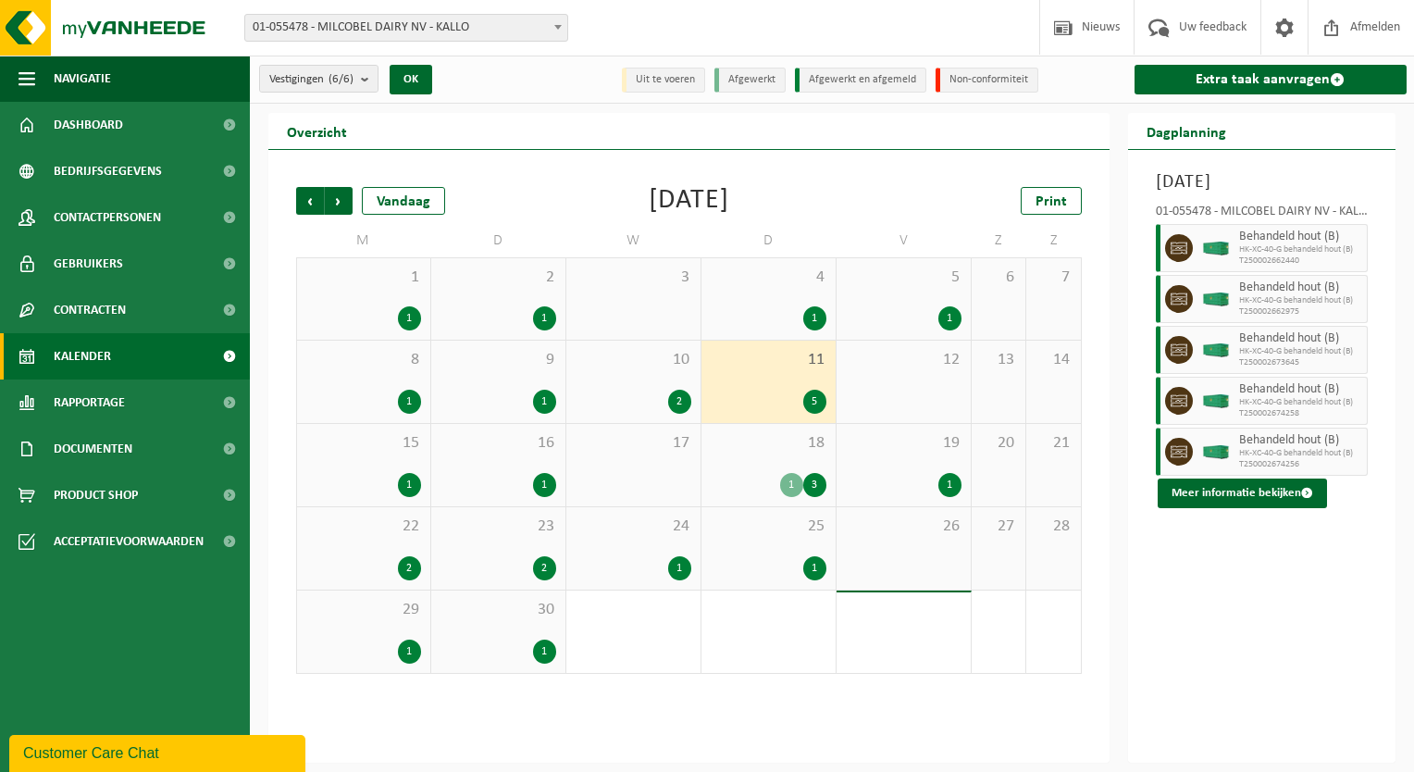
click at [578, 365] on span "10" at bounding box center [634, 360] width 116 height 20
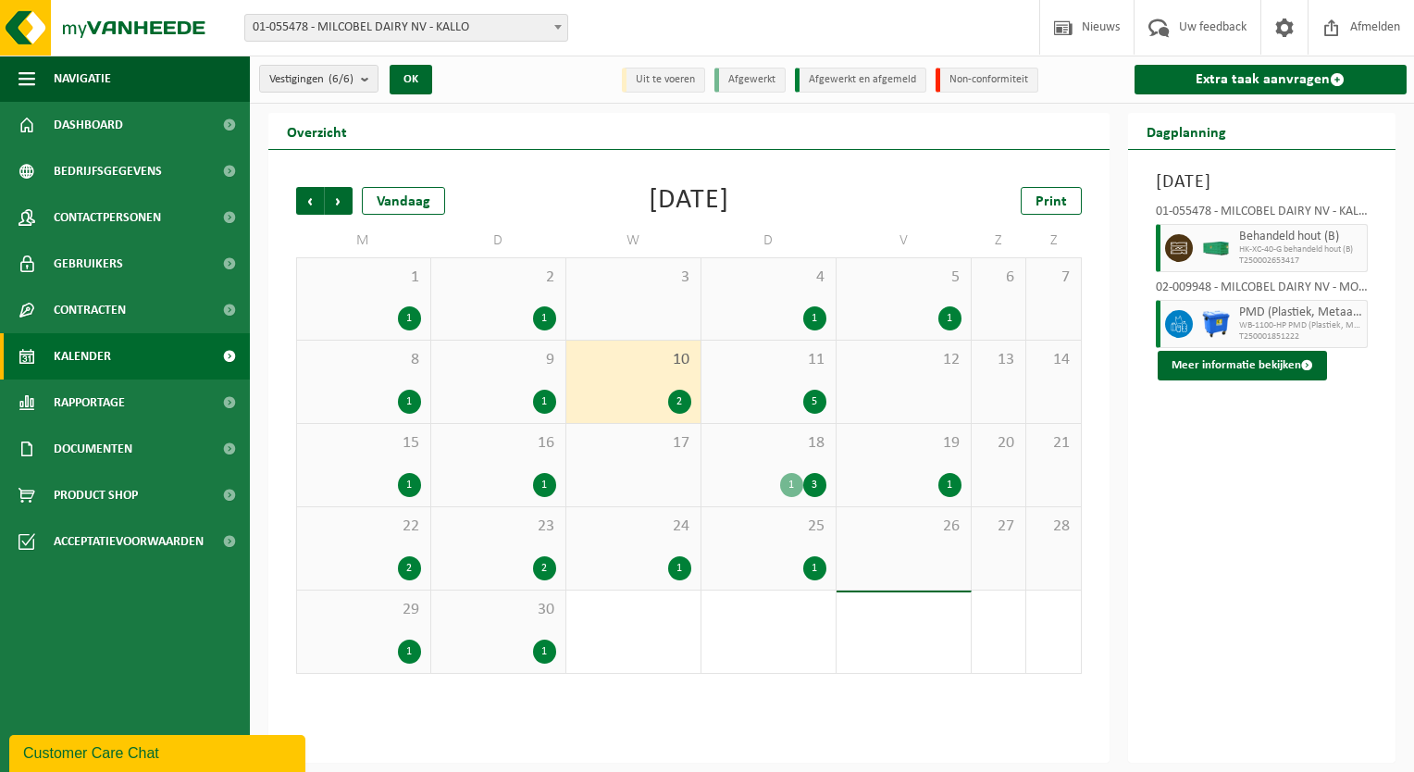
click at [480, 379] on div "9 1" at bounding box center [498, 382] width 134 height 82
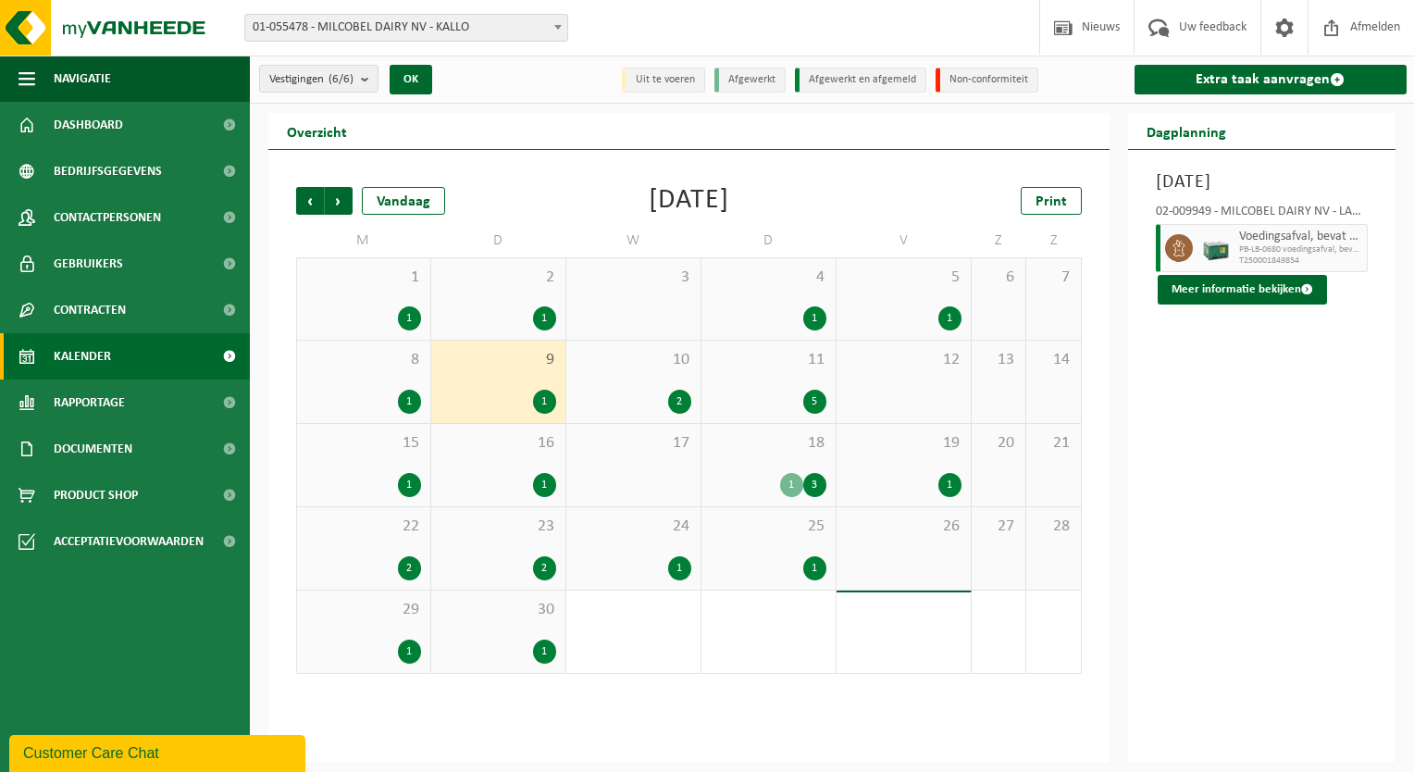
click at [359, 365] on span "8" at bounding box center [363, 360] width 115 height 20
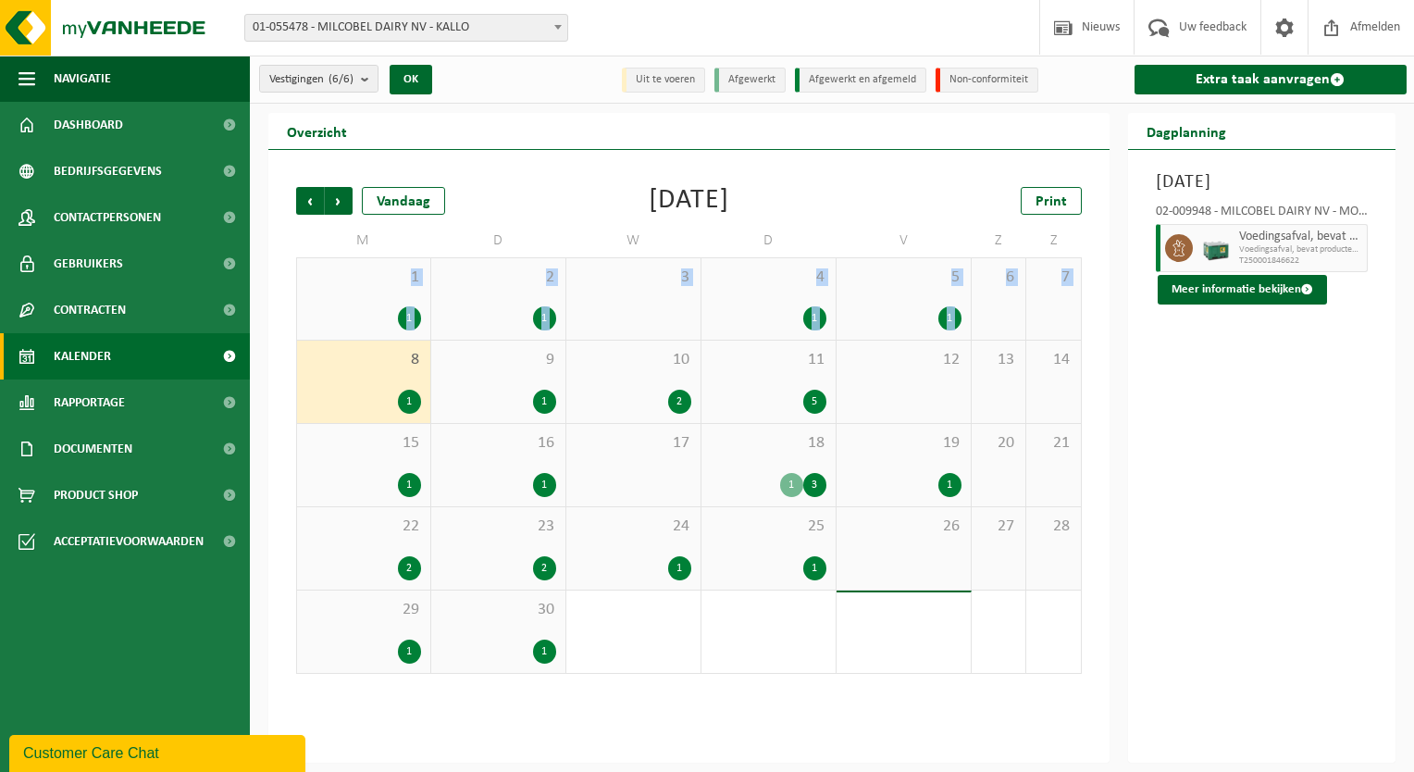
drag, startPoint x: 359, startPoint y: 365, endPoint x: 377, endPoint y: 292, distance: 75.2
click at [377, 292] on tbody "1 1 2 1 3 4 1 5 1 6 7 8 1 9 1 10 2 11 5 12 13 14 15 1 16 1 17 18 1 3 19 1 20 21…" at bounding box center [689, 465] width 786 height 416
click at [377, 292] on div "1 1" at bounding box center [363, 298] width 133 height 81
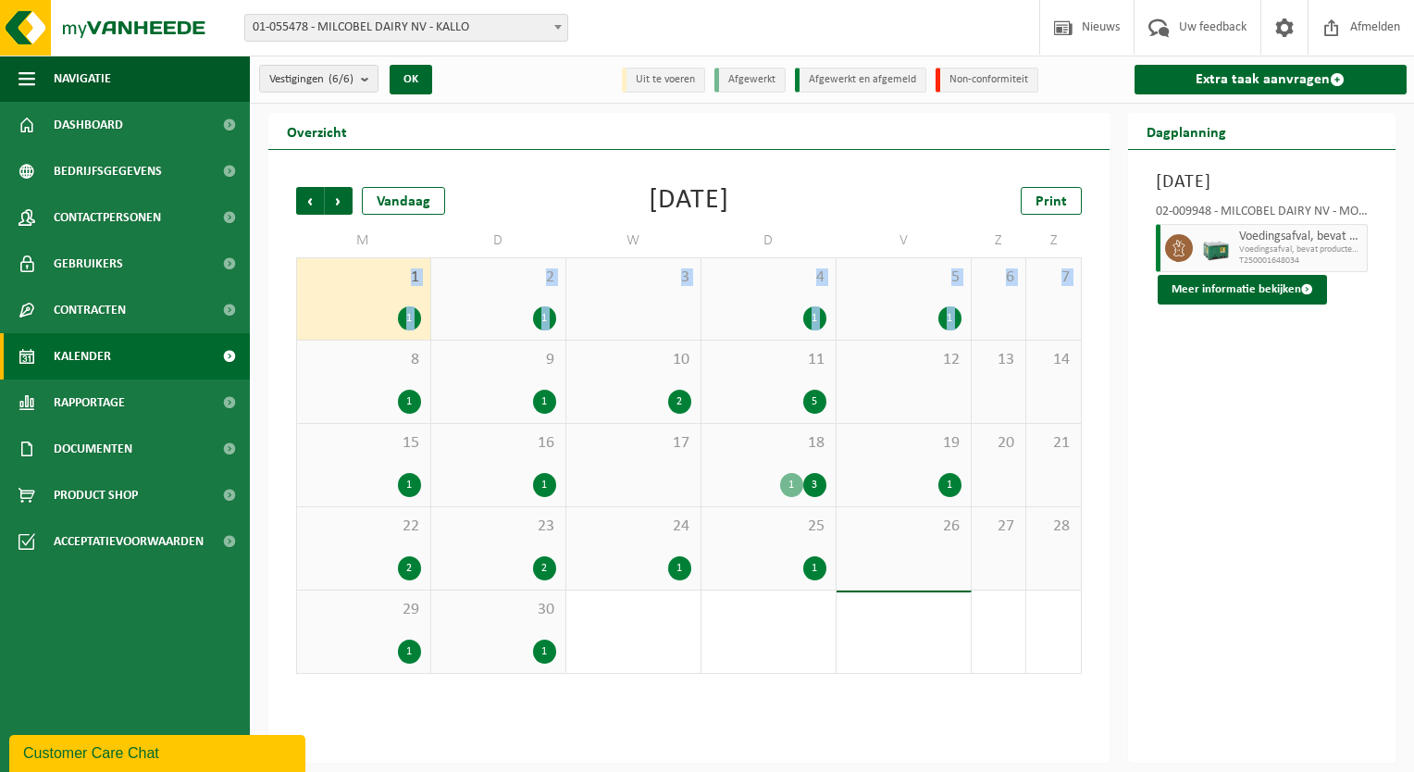
click at [377, 292] on div "1 1" at bounding box center [363, 298] width 133 height 81
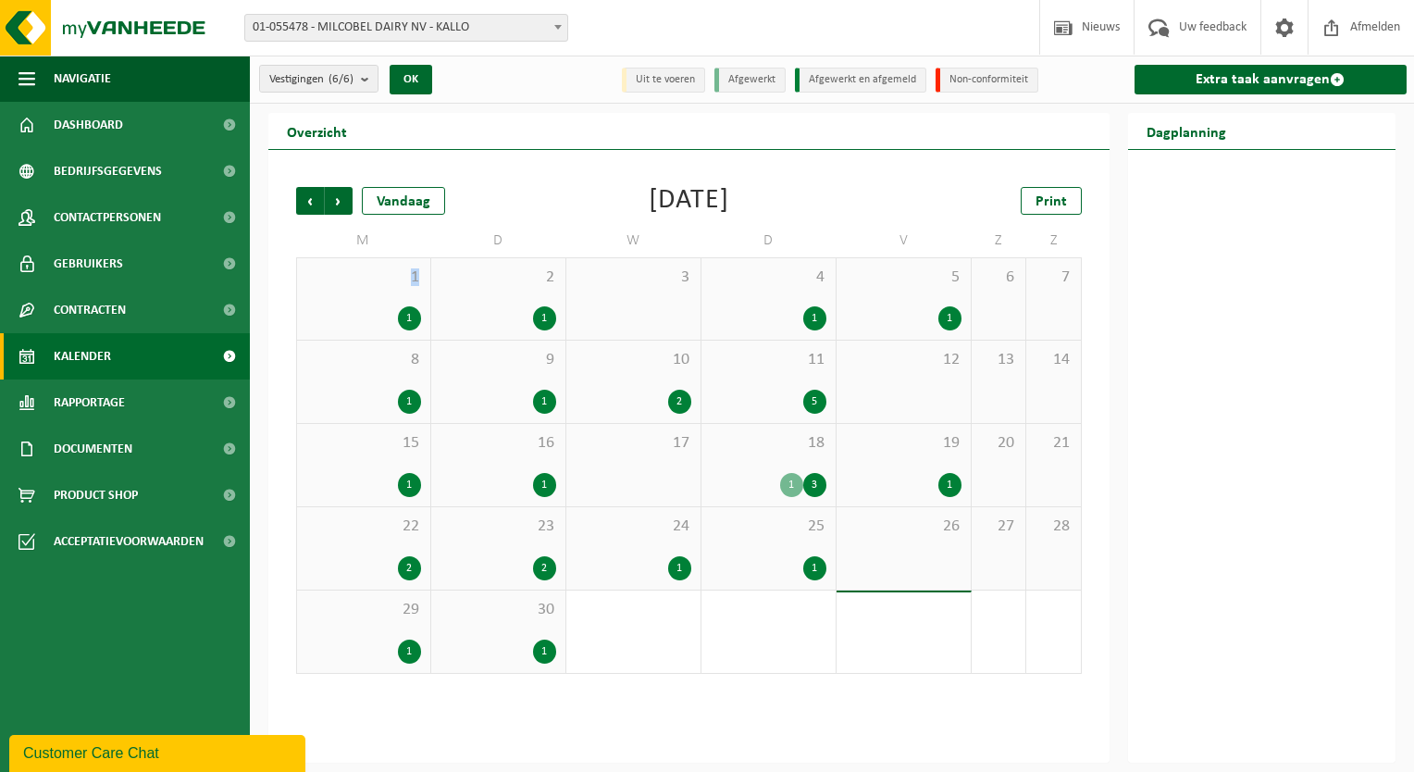
click at [377, 292] on div "1 1" at bounding box center [363, 298] width 133 height 81
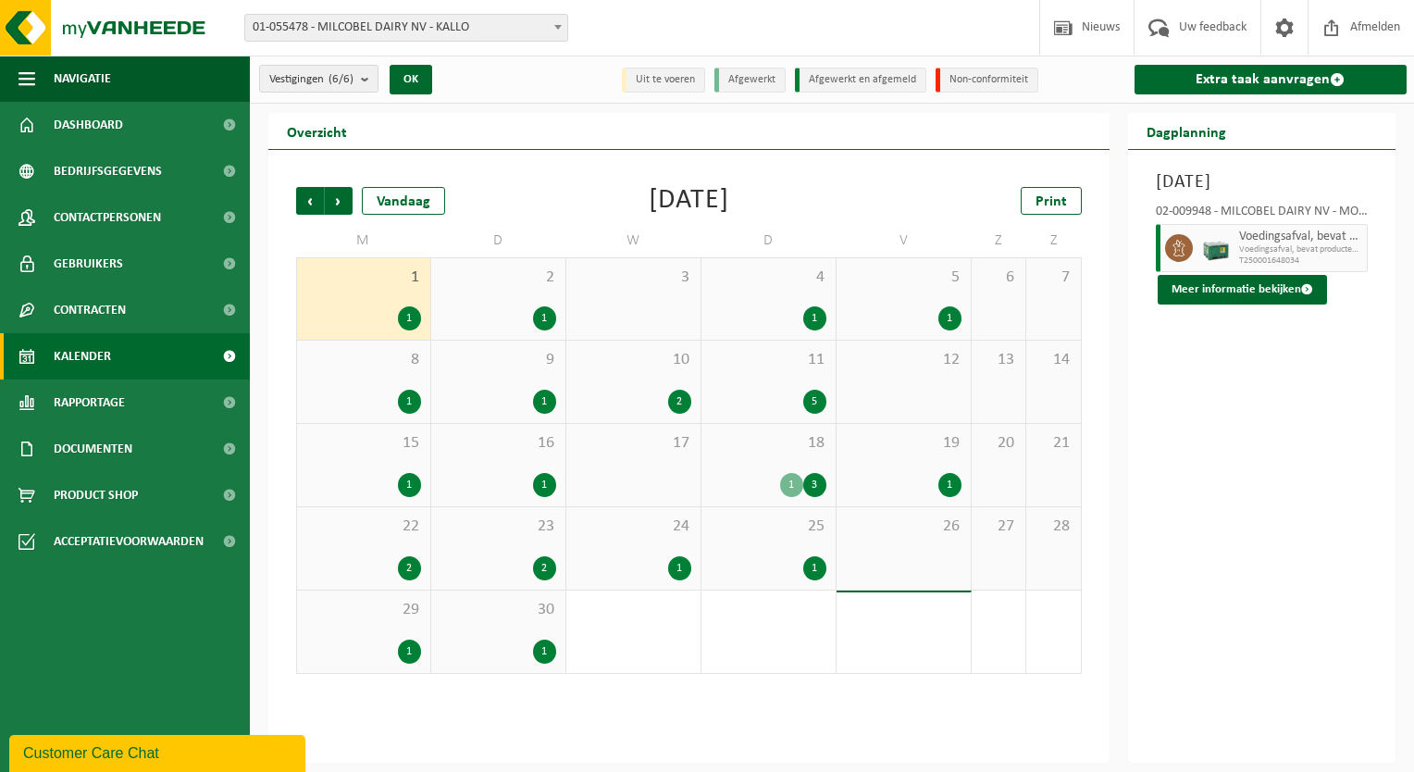
drag, startPoint x: 377, startPoint y: 292, endPoint x: 511, endPoint y: 290, distance: 134.2
click at [511, 290] on div "2 1" at bounding box center [498, 298] width 134 height 81
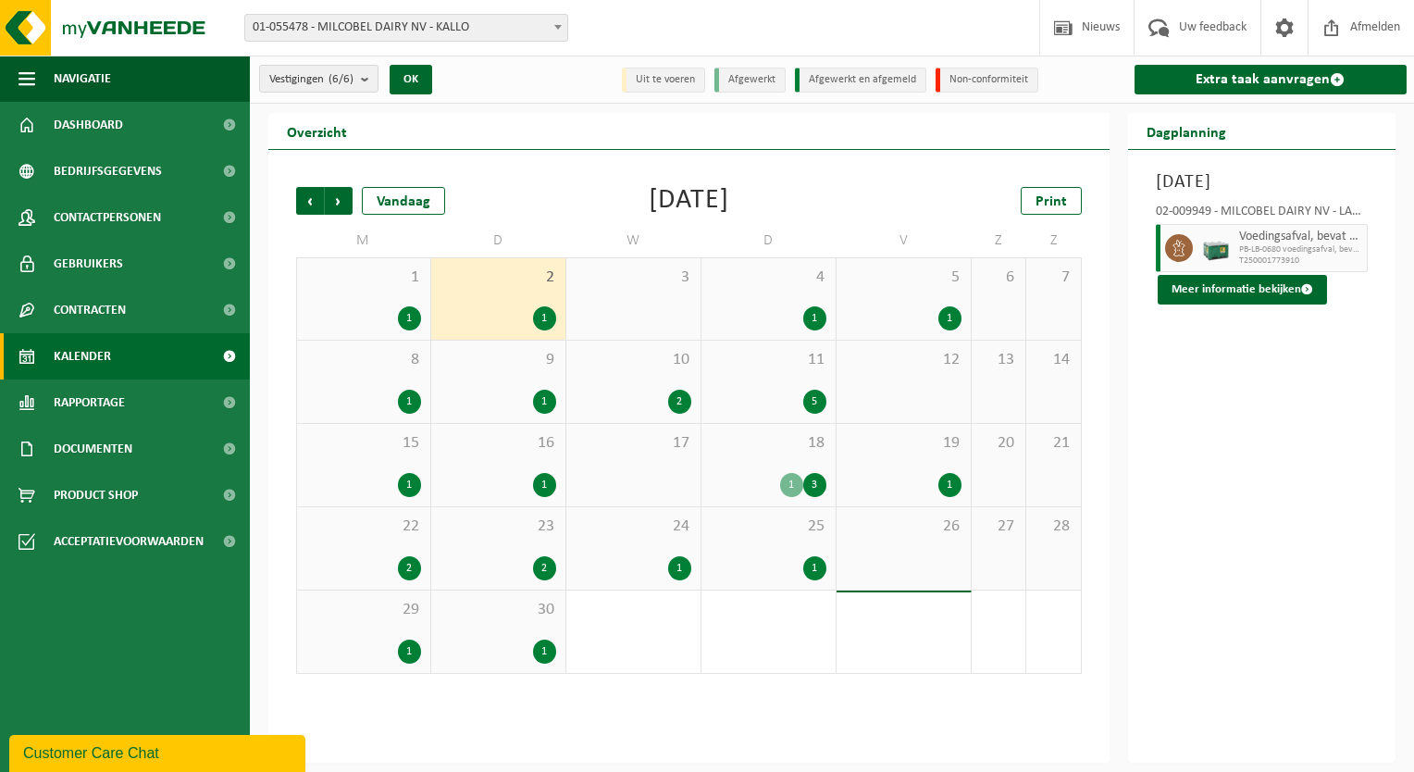
click at [760, 294] on div "4 1" at bounding box center [768, 298] width 134 height 81
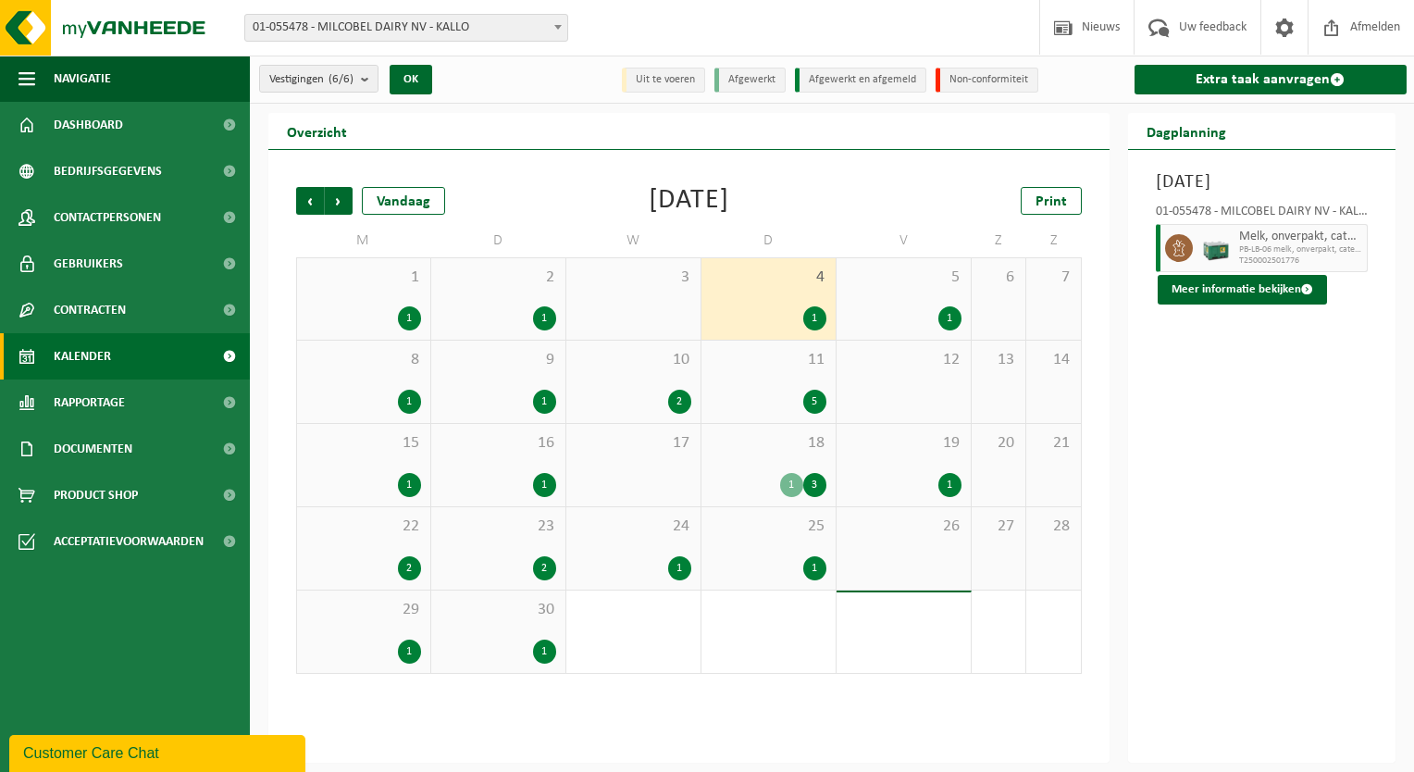
click at [893, 301] on div "5 1" at bounding box center [904, 298] width 134 height 81
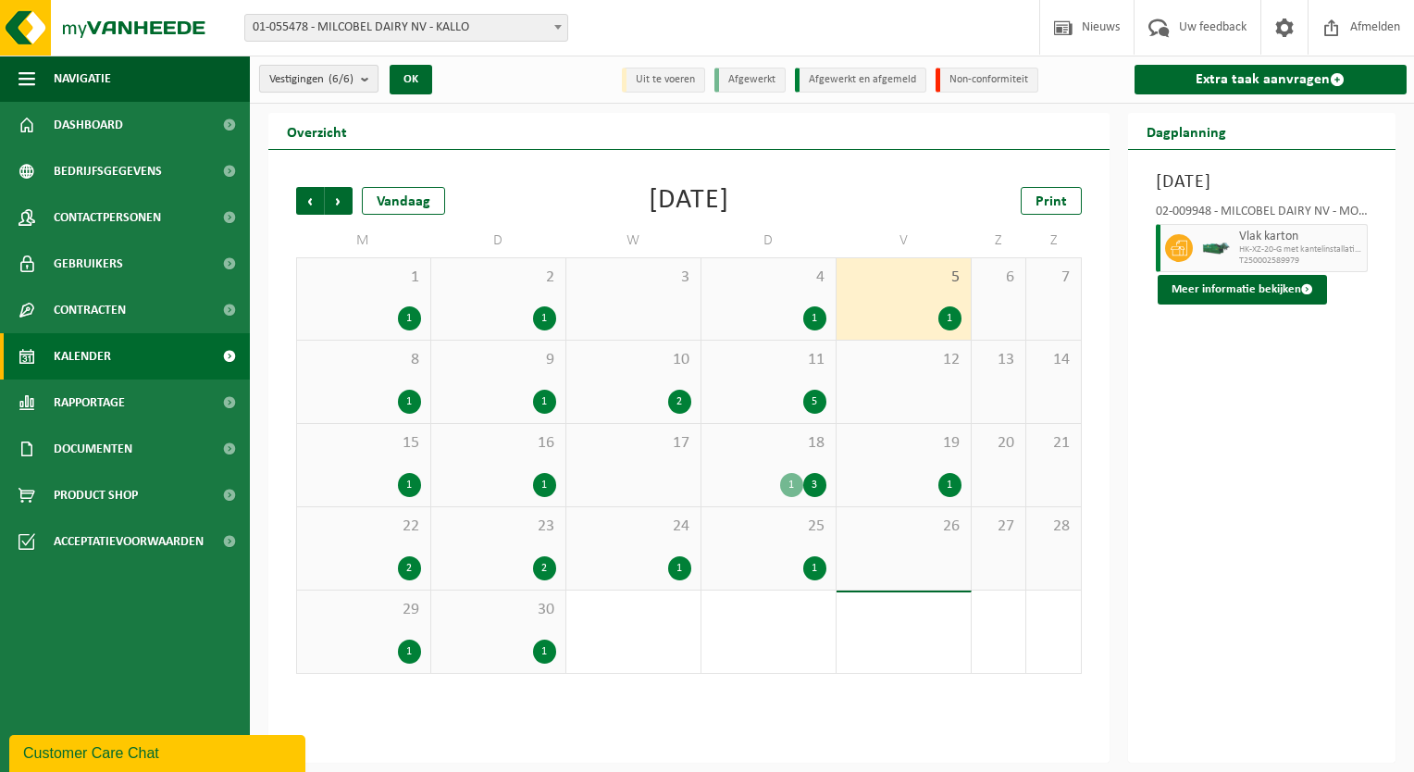
click at [341, 88] on span "Vestigingen (6/6)" at bounding box center [311, 80] width 84 height 28
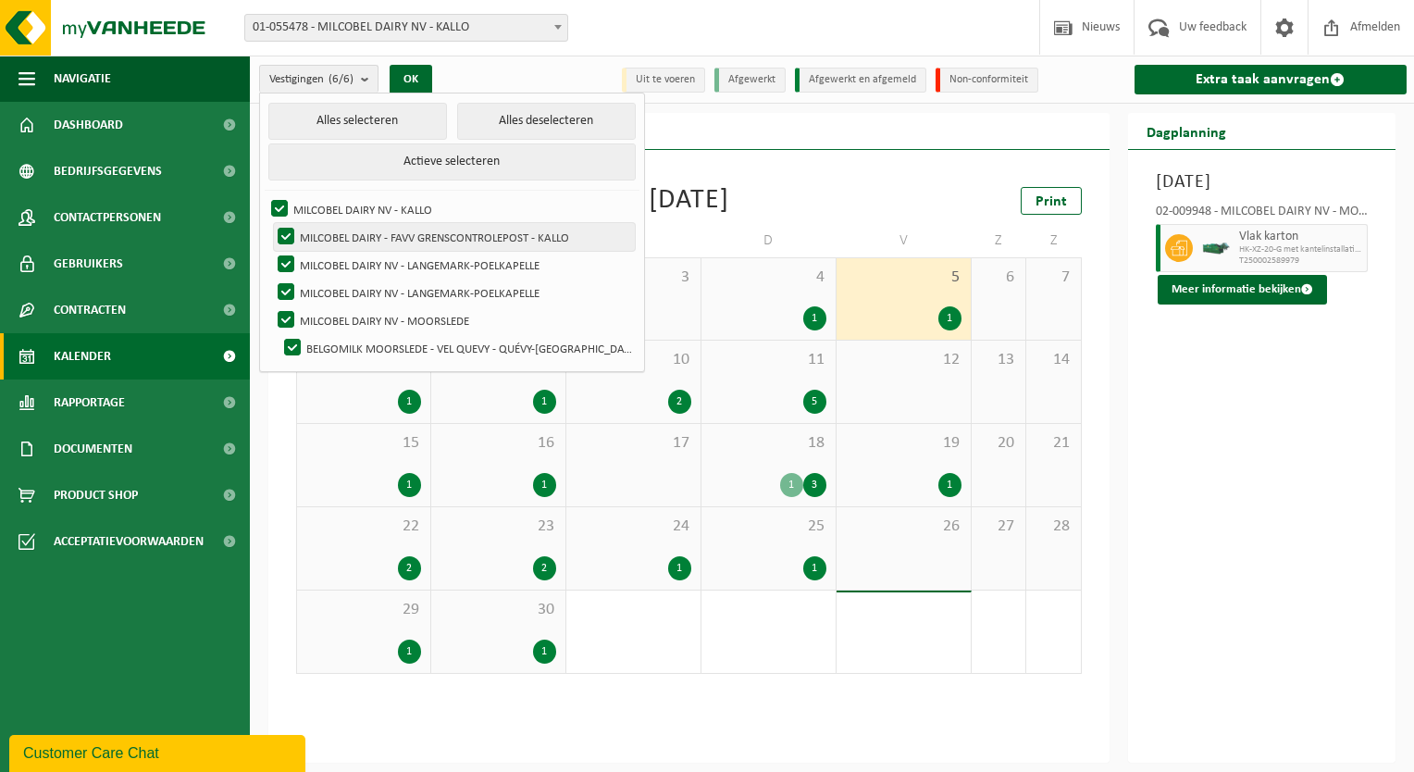
click at [452, 243] on label "MILCOBEL DAIRY - FAVV GRENSCONTROLEPOST - KALLO" at bounding box center [454, 237] width 361 height 28
click at [271, 223] on input "MILCOBEL DAIRY - FAVV GRENSCONTROLEPOST - KALLO" at bounding box center [270, 222] width 1 height 1
click at [452, 243] on label "MILCOBEL DAIRY - FAVV GRENSCONTROLEPOST - KALLO" at bounding box center [454, 237] width 361 height 28
click at [271, 223] on input "MILCOBEL DAIRY - FAVV GRENSCONTROLEPOST - KALLO" at bounding box center [270, 222] width 1 height 1
checkbox input "true"
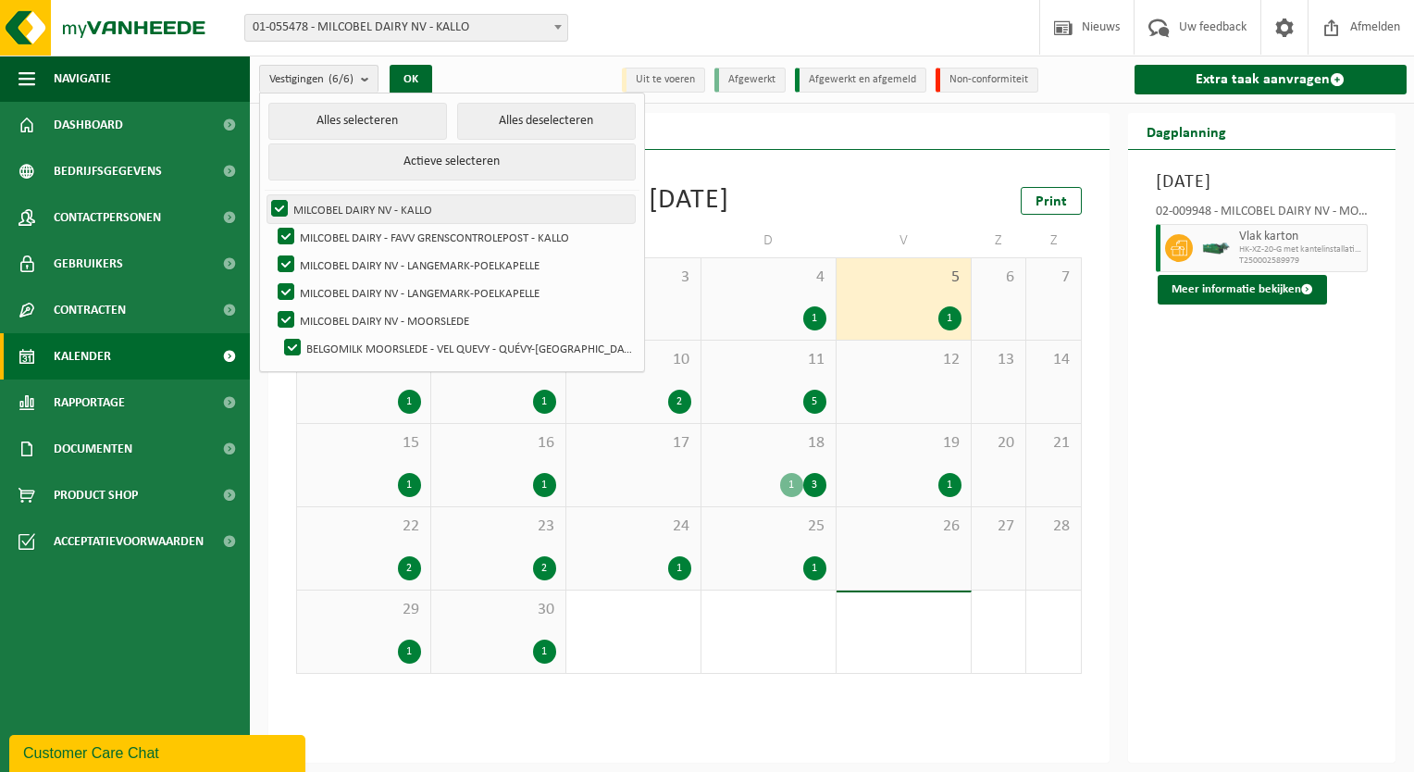
click at [414, 197] on label "MILCOBEL DAIRY NV - KALLO" at bounding box center [450, 209] width 367 height 28
click at [265, 195] on input "MILCOBEL DAIRY NV - KALLO" at bounding box center [264, 194] width 1 height 1
click at [414, 197] on label "MILCOBEL DAIRY NV - KALLO" at bounding box center [450, 209] width 367 height 28
click at [265, 195] on input "MILCOBEL DAIRY NV - KALLO" at bounding box center [264, 194] width 1 height 1
click at [414, 197] on label "MILCOBEL DAIRY NV - KALLO" at bounding box center [450, 209] width 367 height 28
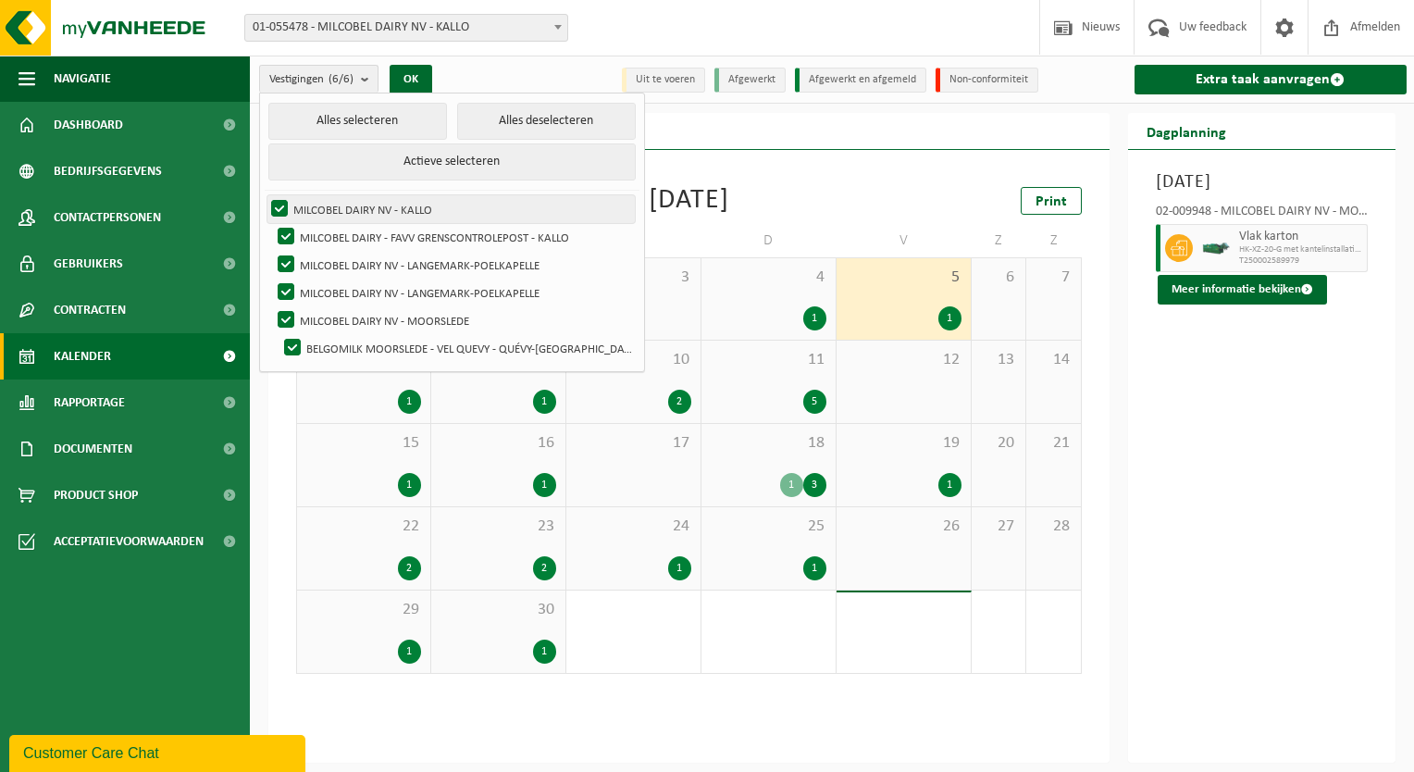
click at [265, 195] on input "MILCOBEL DAIRY NV - KALLO" at bounding box center [264, 194] width 1 height 1
click at [414, 197] on label "MILCOBEL DAIRY NV - KALLO" at bounding box center [450, 209] width 367 height 28
click at [265, 195] on input "MILCOBEL DAIRY NV - KALLO" at bounding box center [264, 194] width 1 height 1
checkbox input "true"
click at [381, 131] on button "Alles selecteren" at bounding box center [357, 121] width 179 height 37
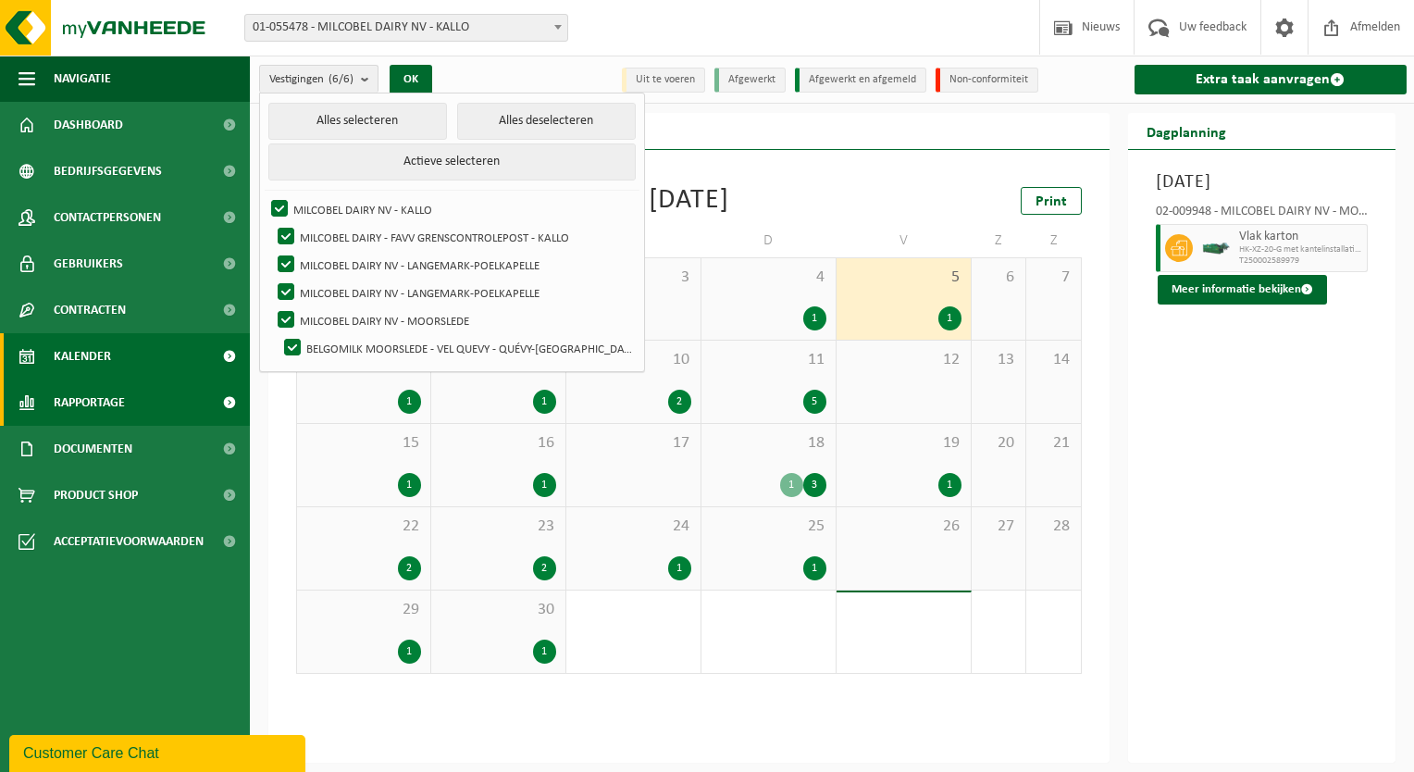
click at [148, 399] on link "Rapportage" at bounding box center [125, 402] width 250 height 46
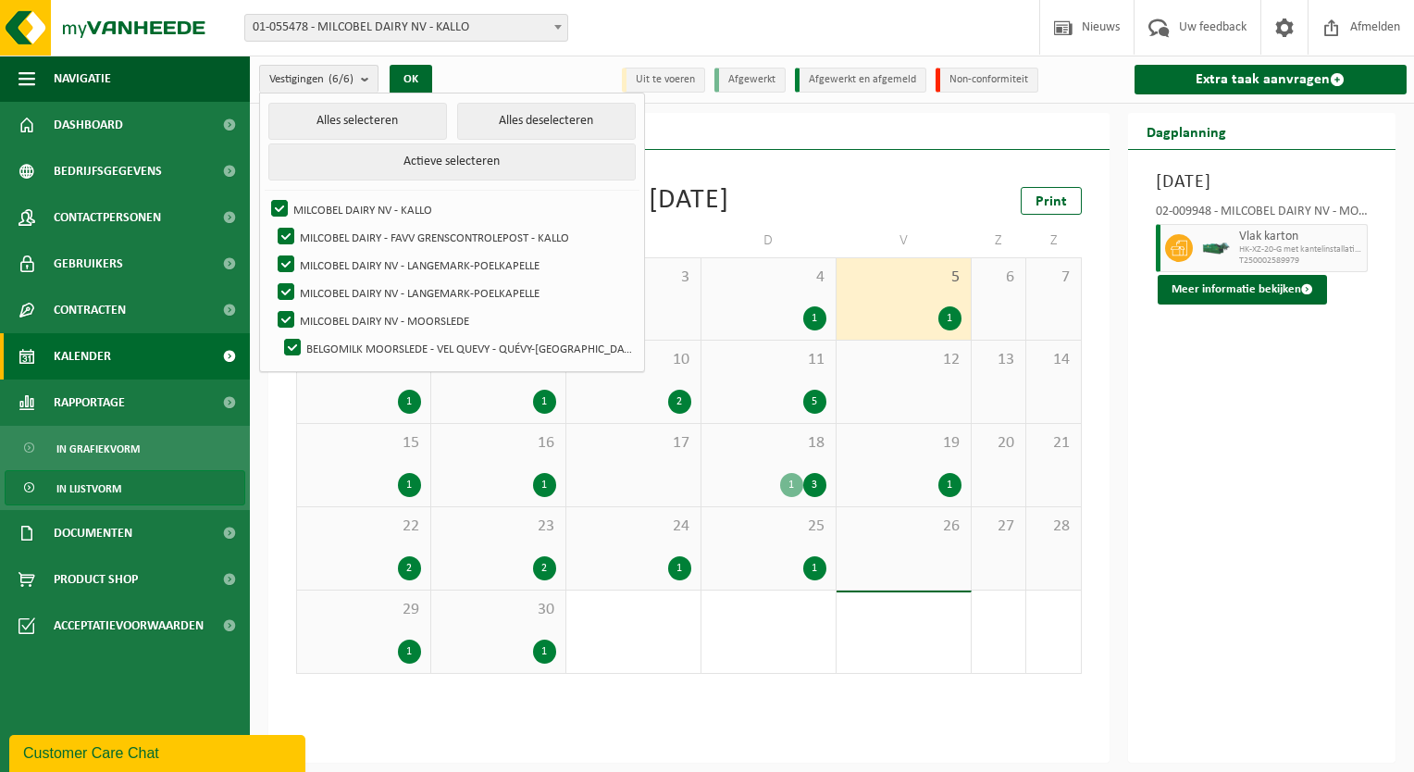
click at [103, 494] on span "In lijstvorm" at bounding box center [88, 488] width 65 height 35
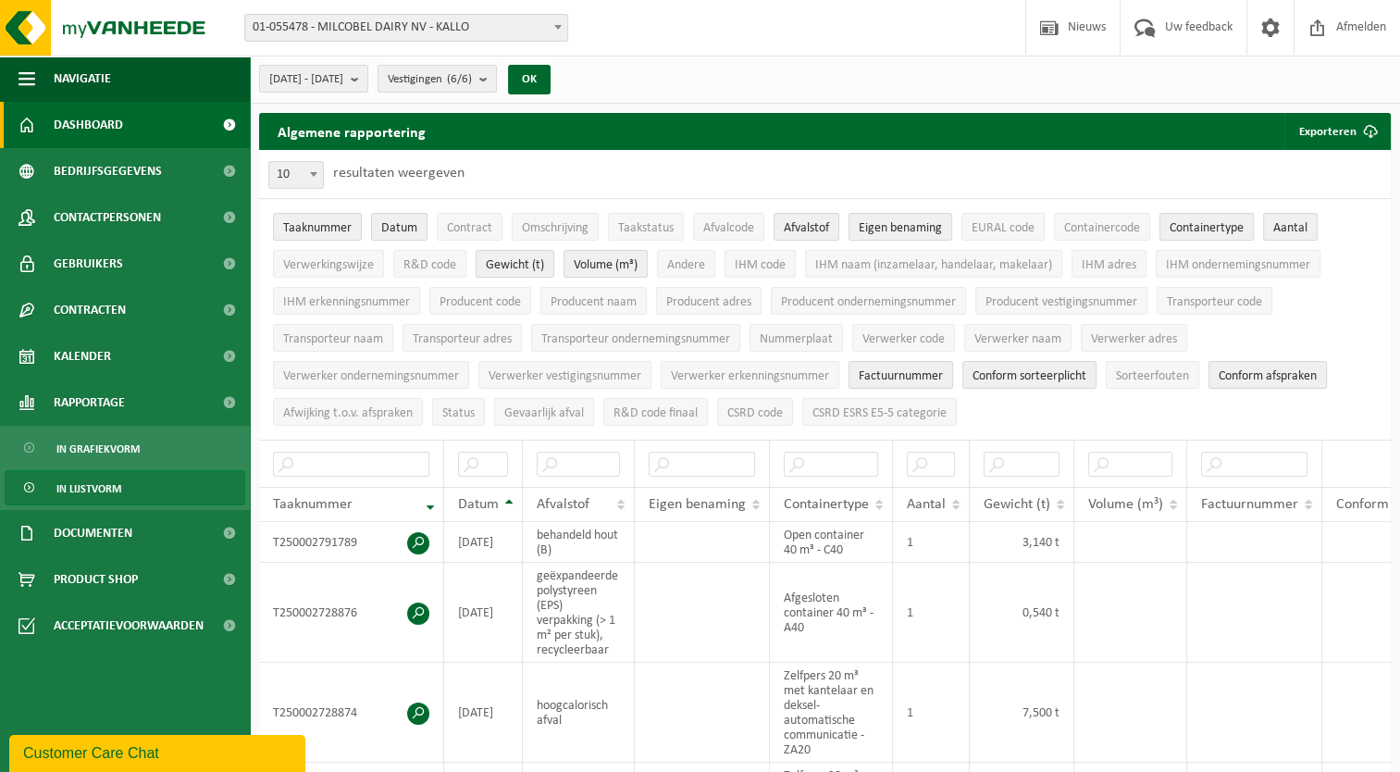
click at [118, 131] on span "Dashboard" at bounding box center [88, 125] width 69 height 46
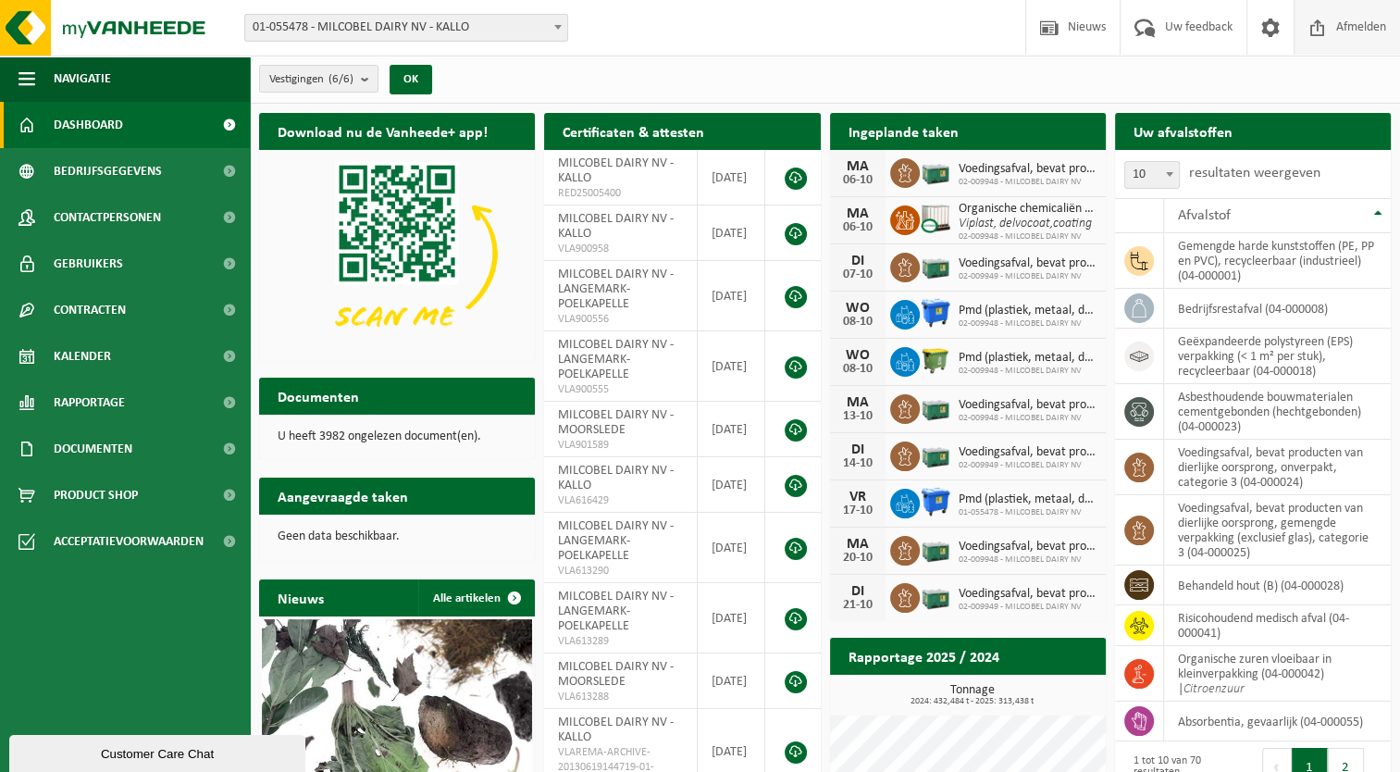
click at [1376, 42] on span "Afmelden" at bounding box center [1361, 27] width 59 height 55
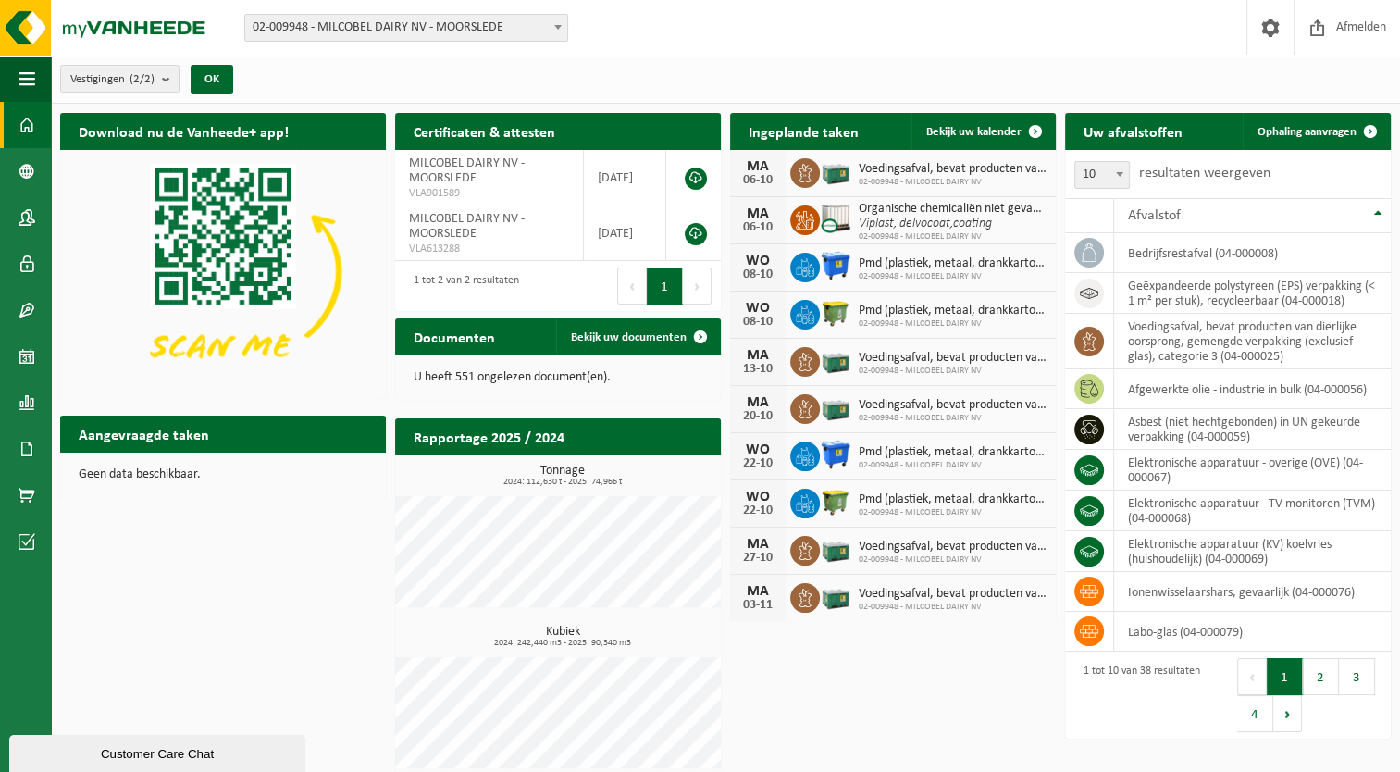
click at [957, 41] on div "Vestiging: 02-009948 - MILCOBEL DAIRY NV - MOORSLEDE 10-814518 - BELGOMILK MOOR…" at bounding box center [700, 28] width 1400 height 56
